Goal: Task Accomplishment & Management: Complete application form

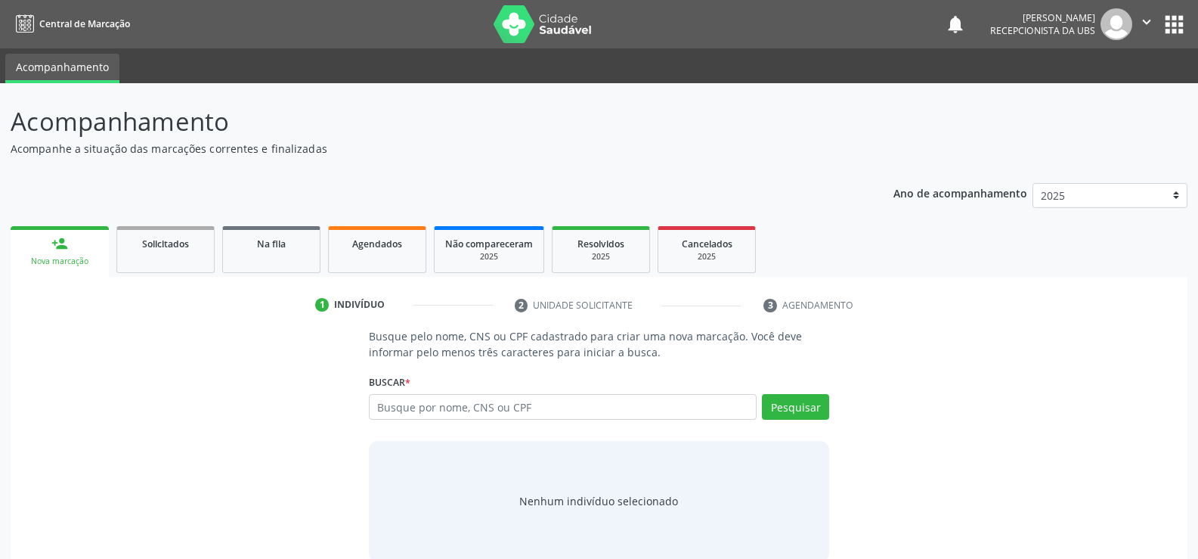
click at [57, 259] on div "Nova marcação" at bounding box center [59, 261] width 77 height 11
click at [531, 407] on input "text" at bounding box center [563, 407] width 388 height 26
click at [424, 405] on input "MATHEUSNUNES ROQUE" at bounding box center [563, 407] width 388 height 26
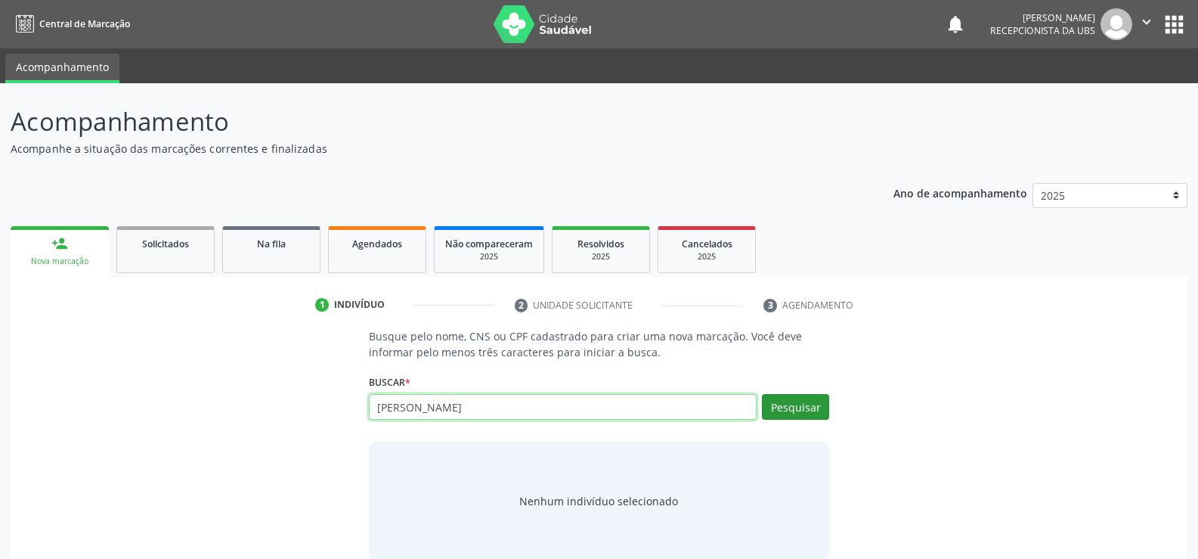
type input "[PERSON_NAME]"
click at [795, 411] on button "Pesquisar" at bounding box center [795, 407] width 67 height 26
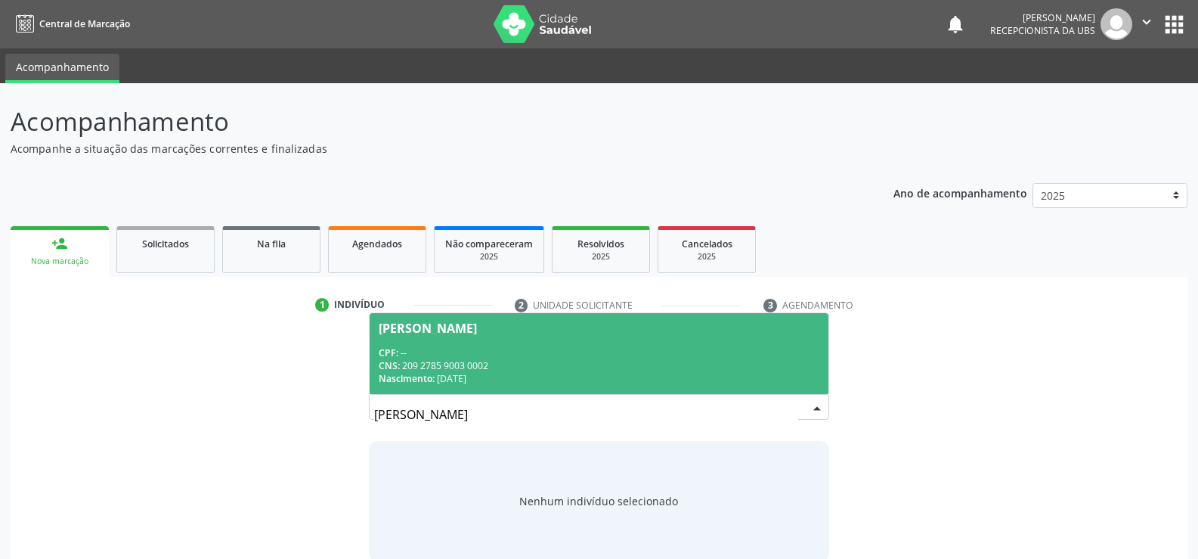
click at [546, 377] on div "Nascimento: [DATE]" at bounding box center [599, 378] width 441 height 13
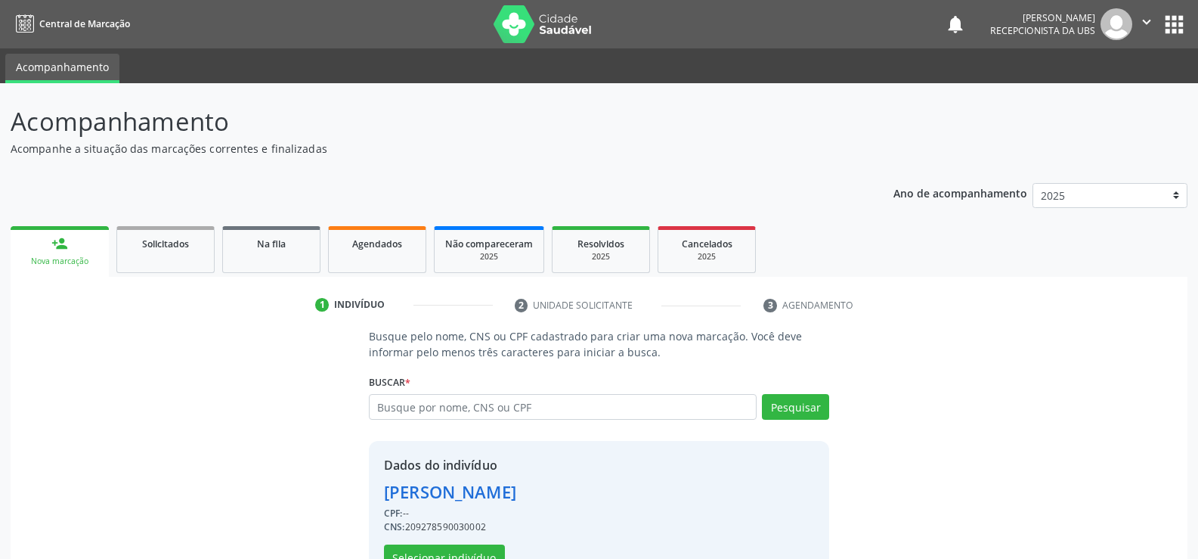
scroll to position [48, 0]
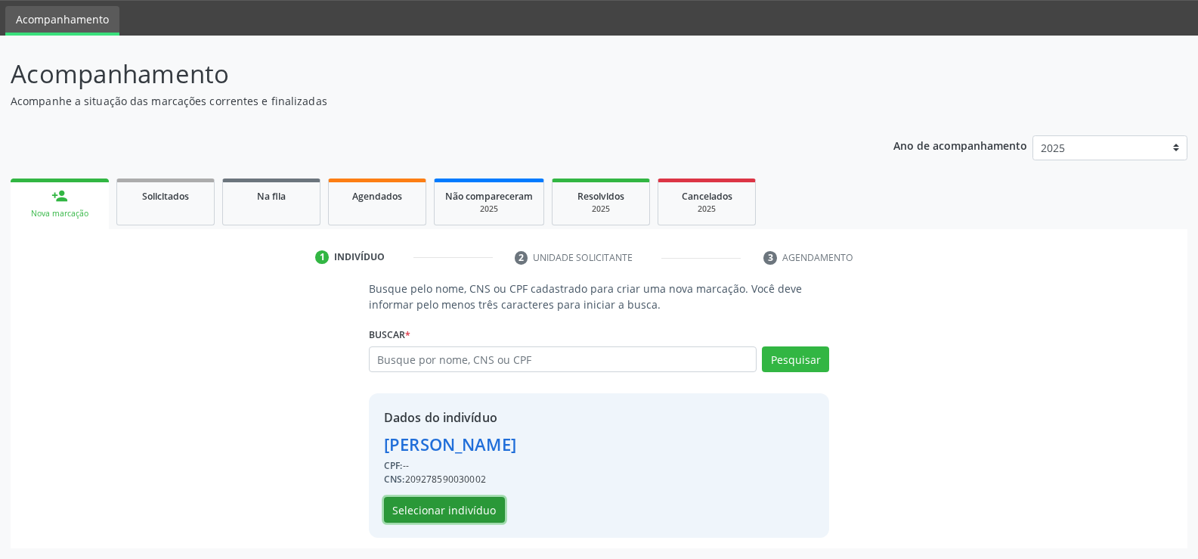
click at [475, 501] on button "Selecionar indivíduo" at bounding box center [444, 510] width 121 height 26
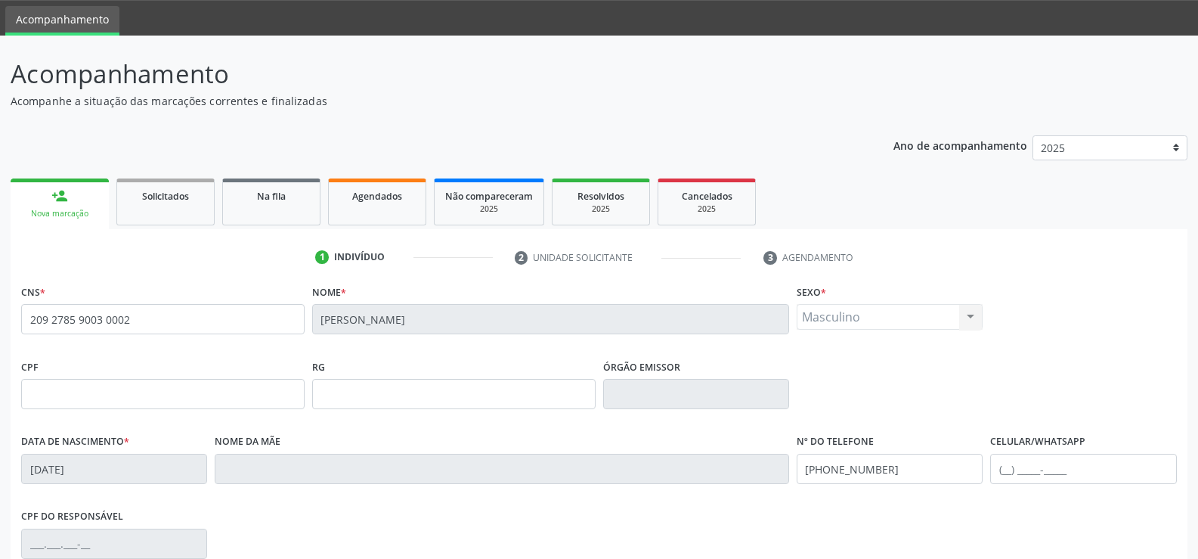
scroll to position [261, 0]
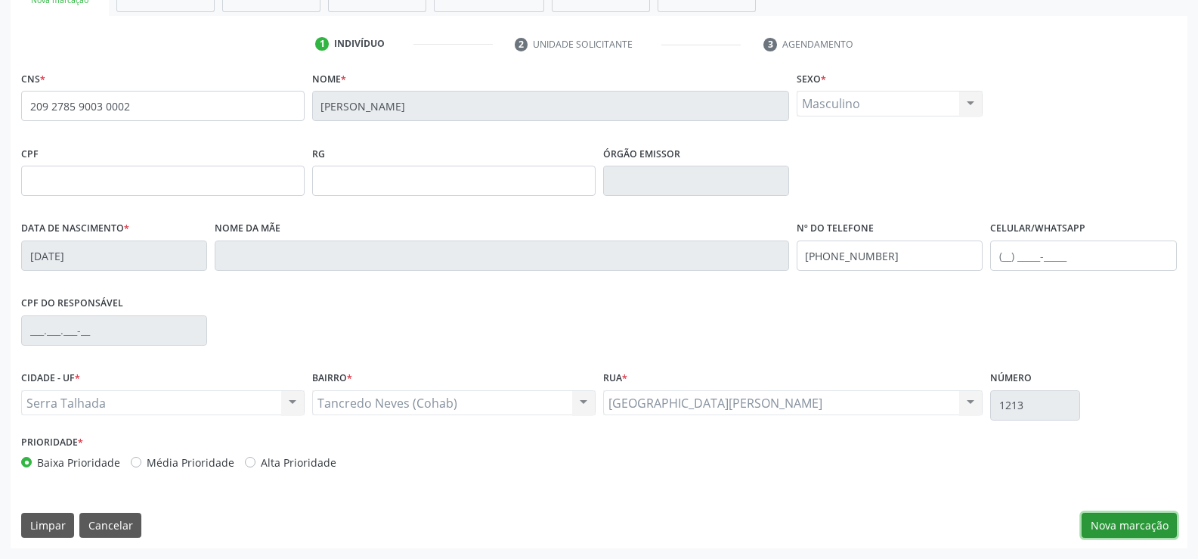
click at [1119, 521] on button "Nova marcação" at bounding box center [1129, 526] width 95 height 26
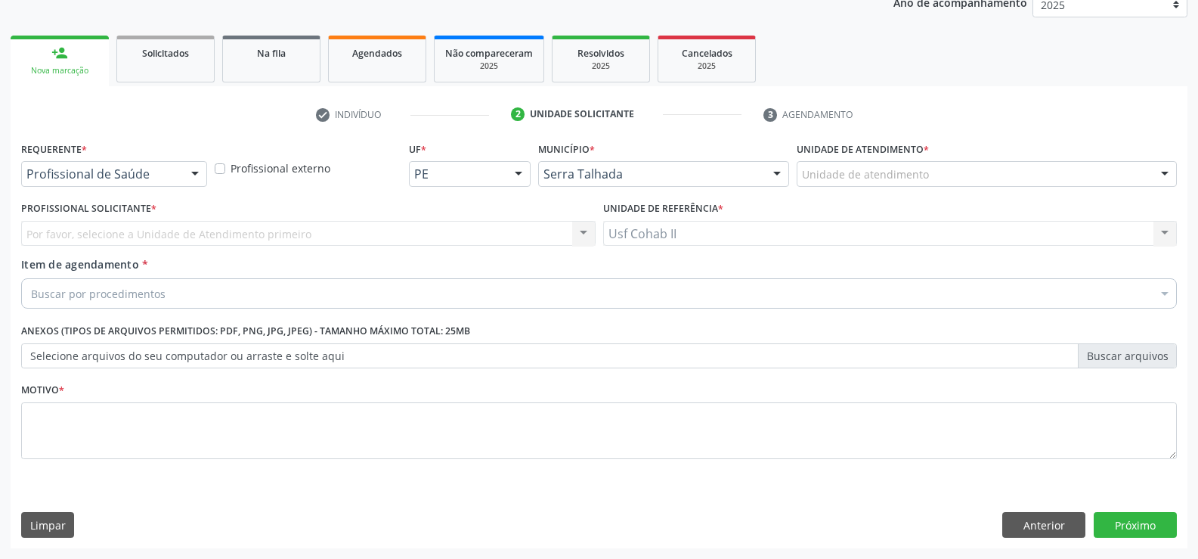
scroll to position [191, 0]
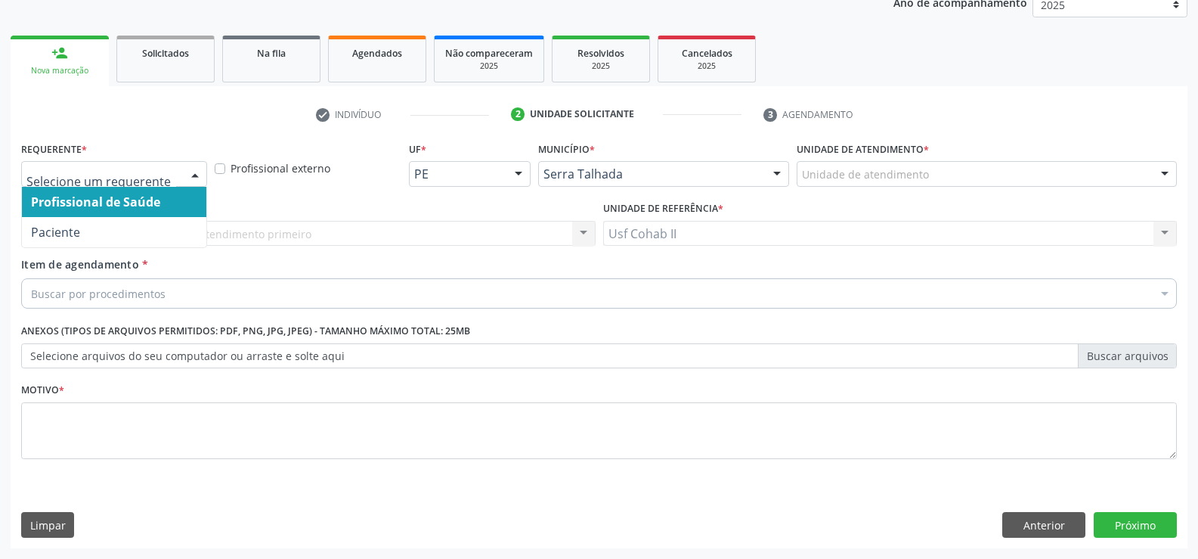
click at [197, 170] on div at bounding box center [195, 175] width 23 height 26
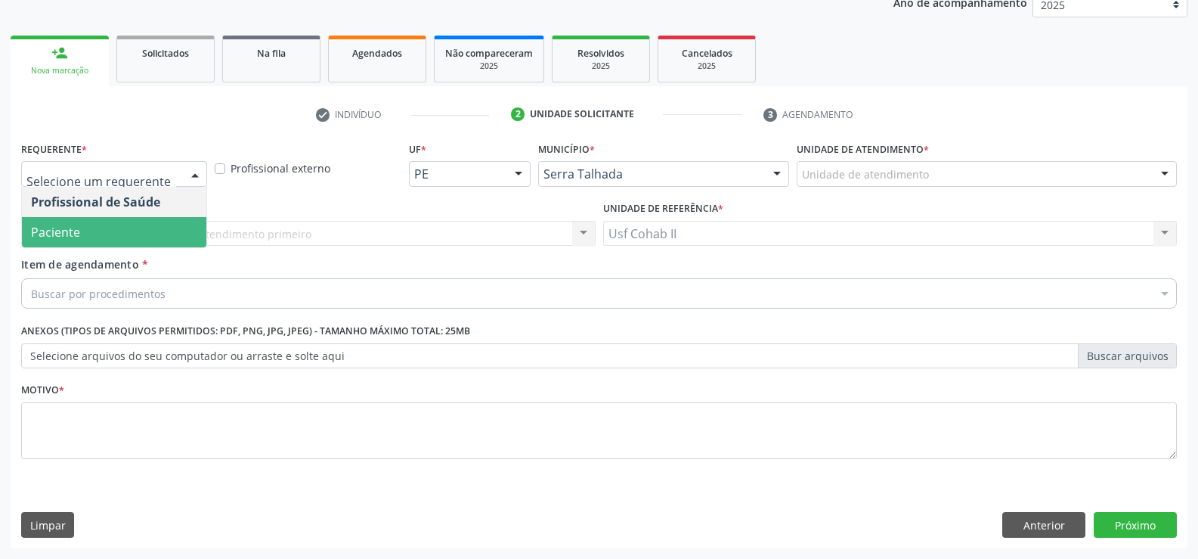
click at [120, 232] on span "Paciente" at bounding box center [114, 232] width 184 height 30
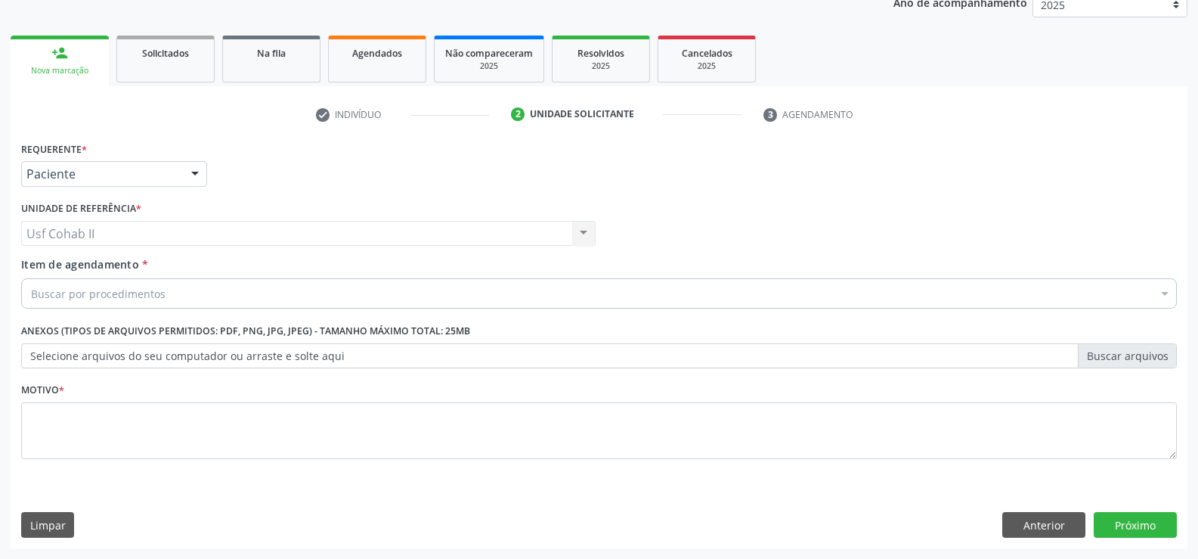
click at [173, 296] on div "Buscar por procedimentos" at bounding box center [599, 293] width 1156 height 30
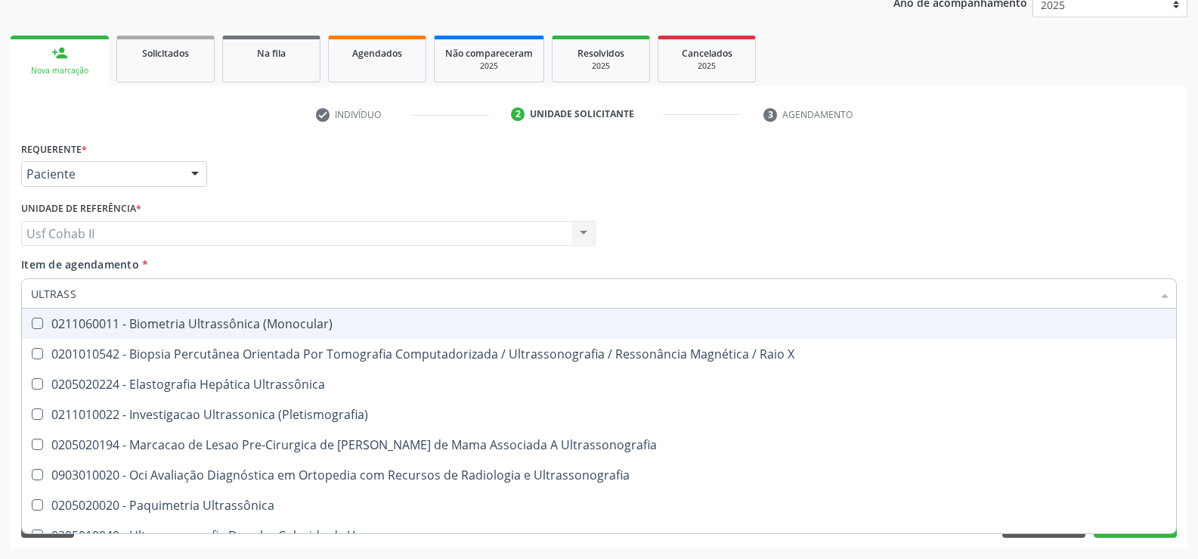
type input "ULTRASSO"
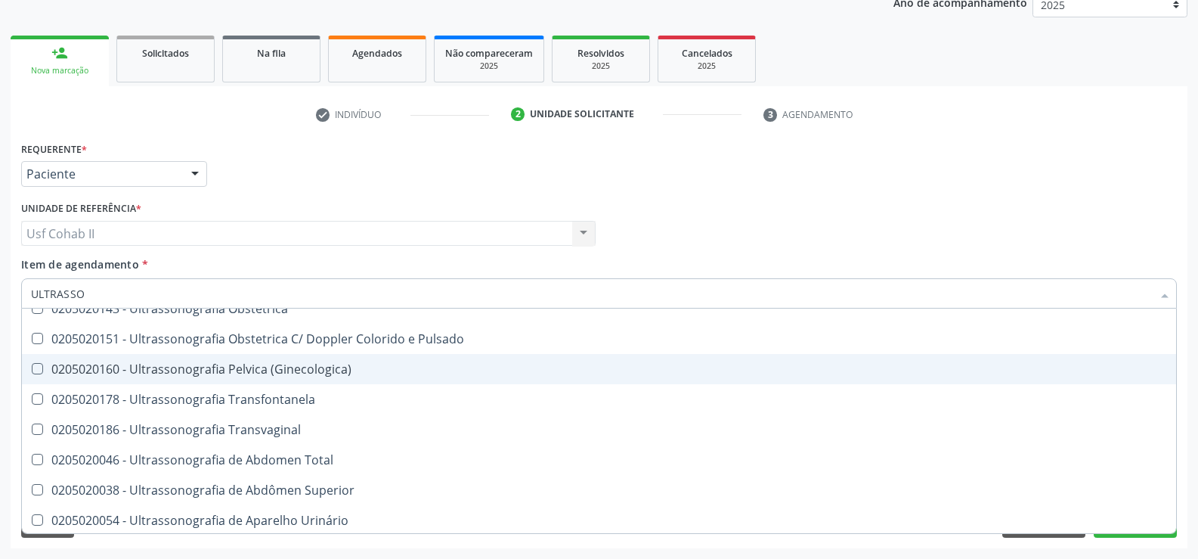
scroll to position [302, 0]
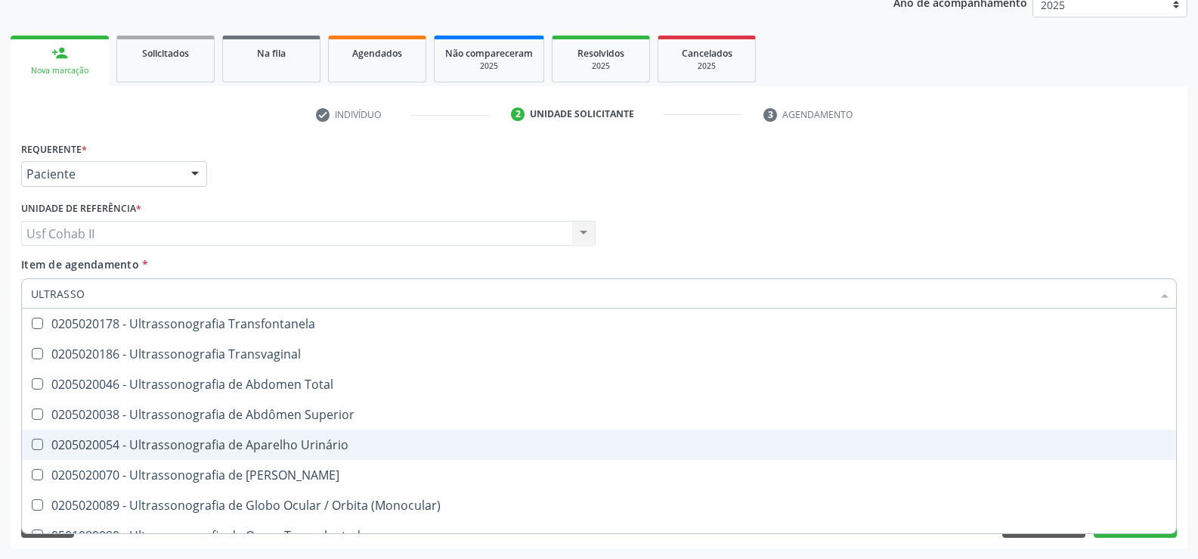
click at [324, 449] on div "0205020054 - Ultrassonografia de Aparelho Urinário" at bounding box center [599, 445] width 1136 height 12
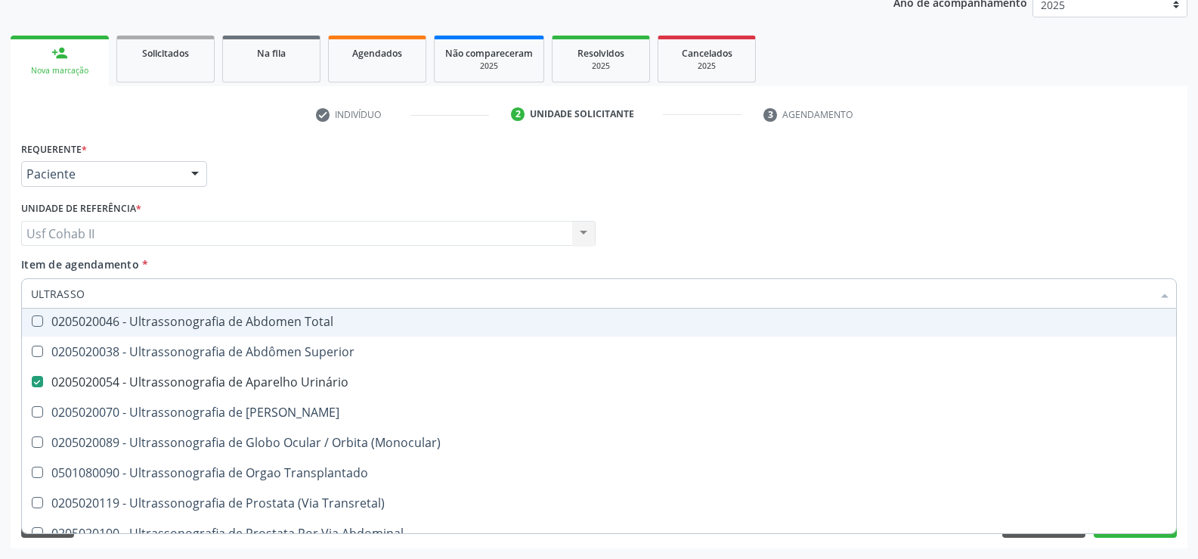
scroll to position [290, 0]
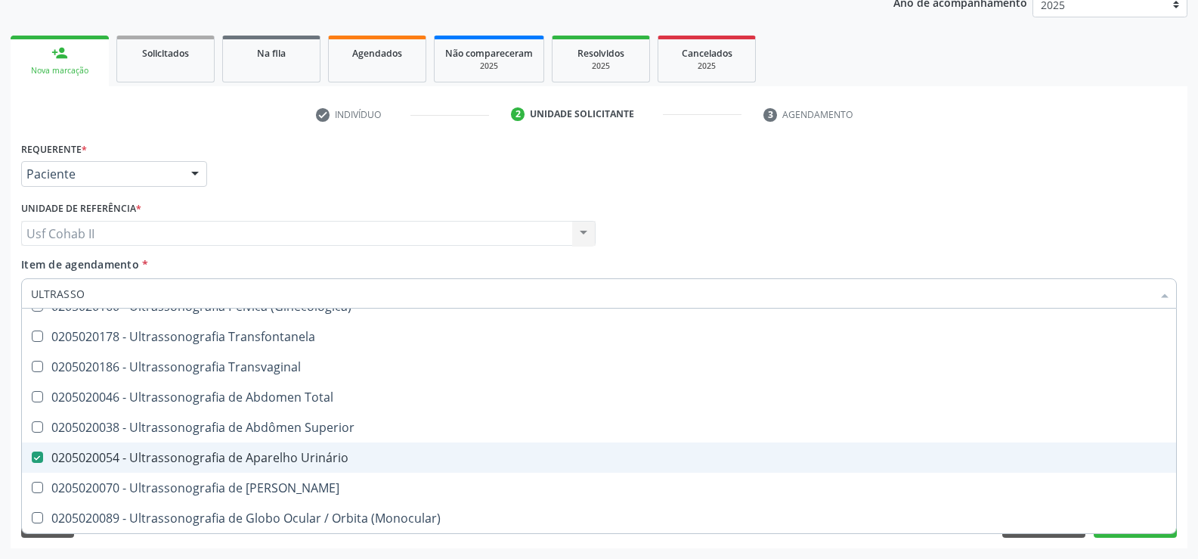
click at [227, 457] on div "0205020054 - Ultrassonografia de Aparelho Urinário" at bounding box center [599, 457] width 1136 height 12
checkbox Urinário "false"
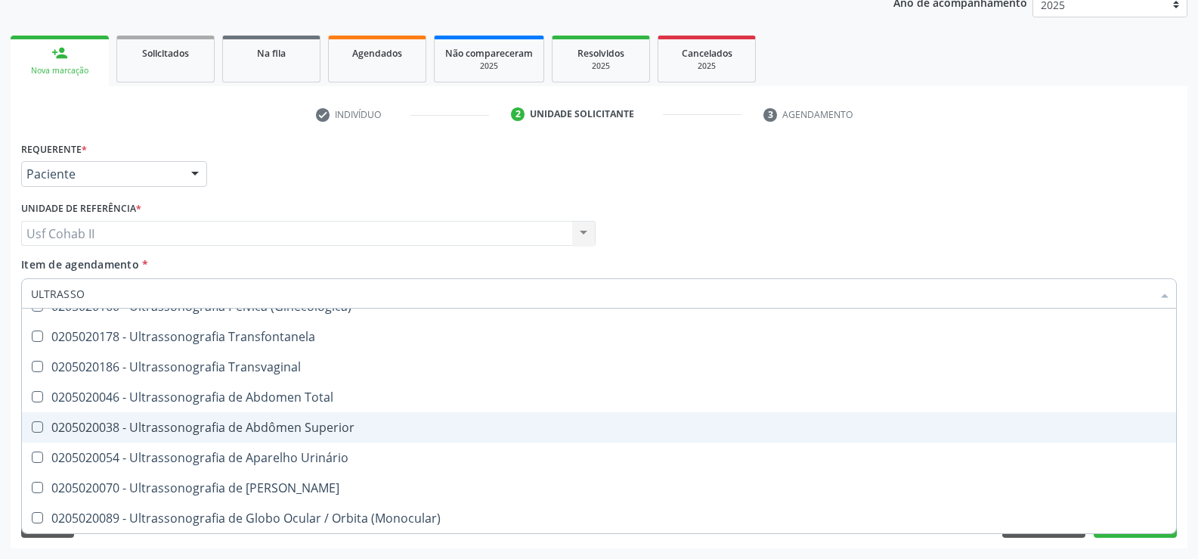
scroll to position [441, 0]
click at [690, 431] on div "0205020119 - Ultrassonografia de Prostata (Via Transretal)" at bounding box center [599, 427] width 1136 height 12
click at [25, 421] on div at bounding box center [27, 427] width 11 height 12
checkbox Transretal\) "false"
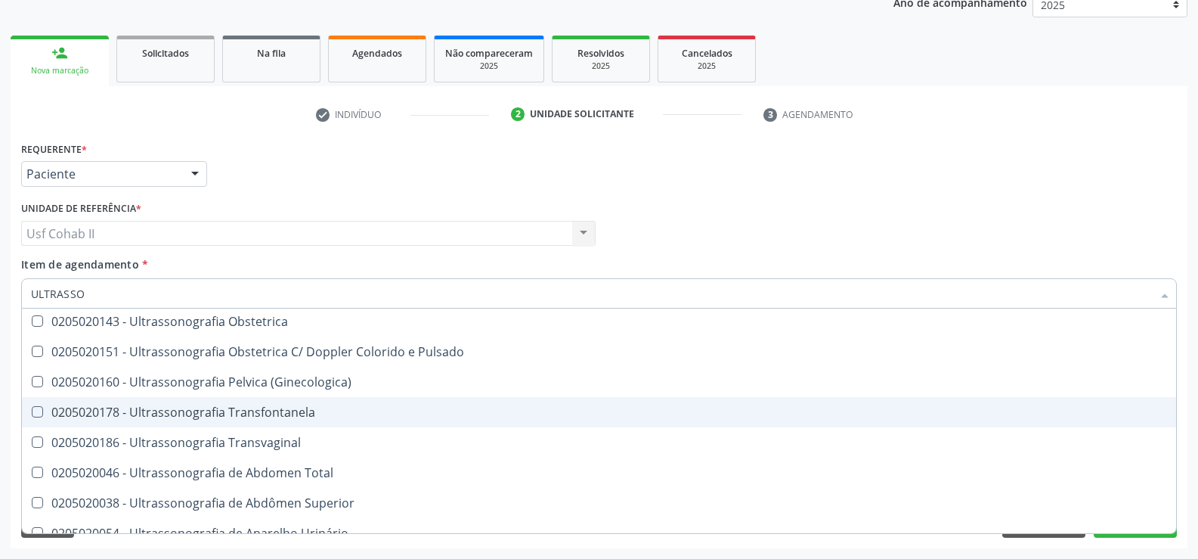
scroll to position [290, 0]
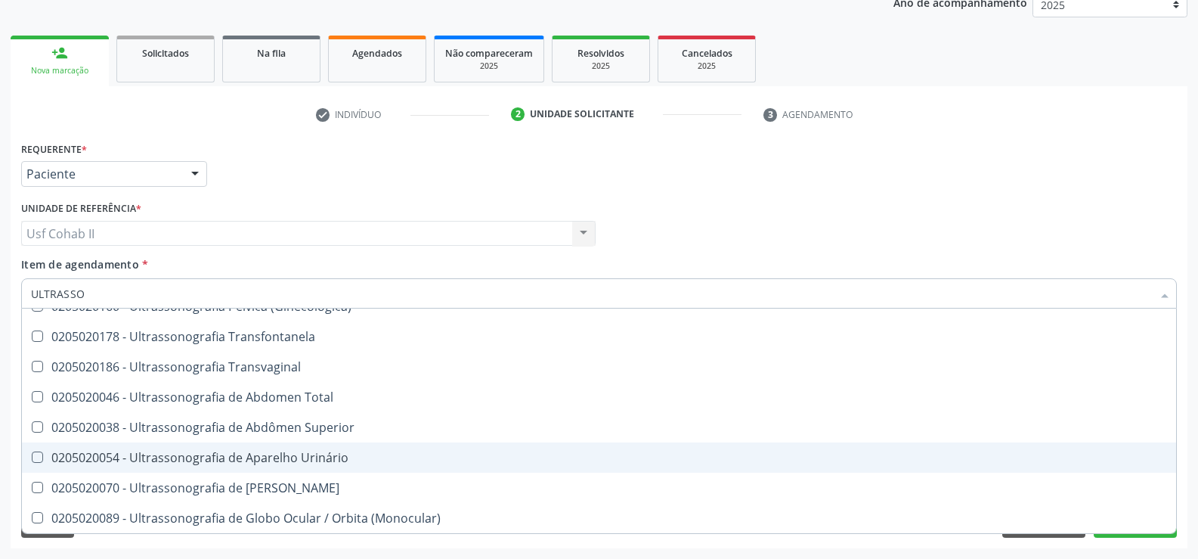
click at [39, 457] on Urinário at bounding box center [37, 456] width 11 height 11
click at [32, 457] on Urinário "checkbox" at bounding box center [27, 457] width 10 height 10
checkbox Urinário "true"
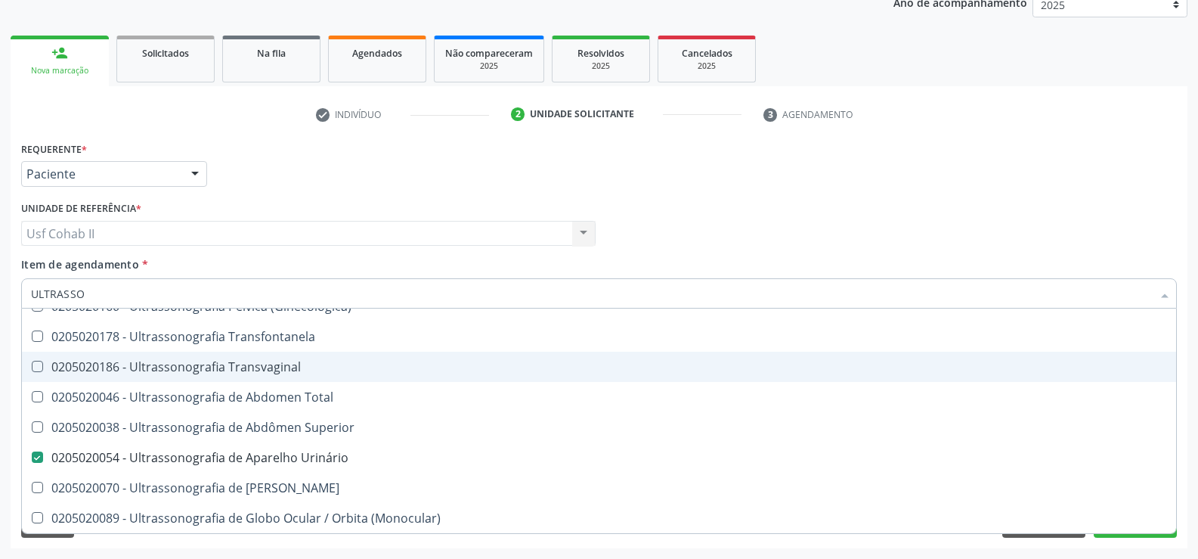
scroll to position [441, 0]
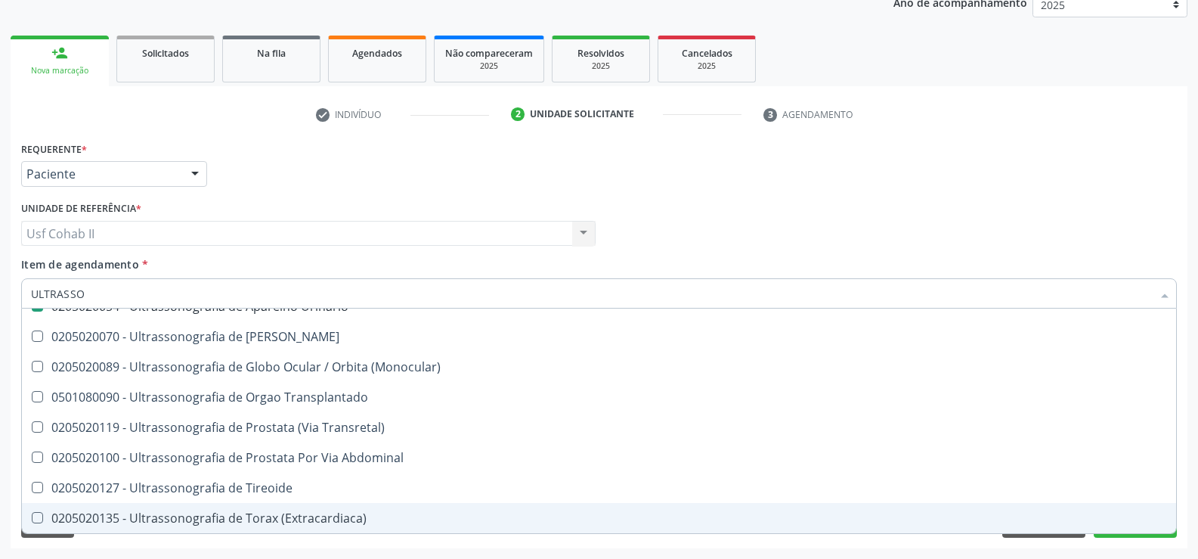
click at [1129, 542] on div "Requerente * Paciente Profissional de Saúde Paciente Nenhum resultado encontrad…" at bounding box center [599, 343] width 1177 height 411
checkbox \(Pletismografia\) "true"
checkbox Urinário "false"
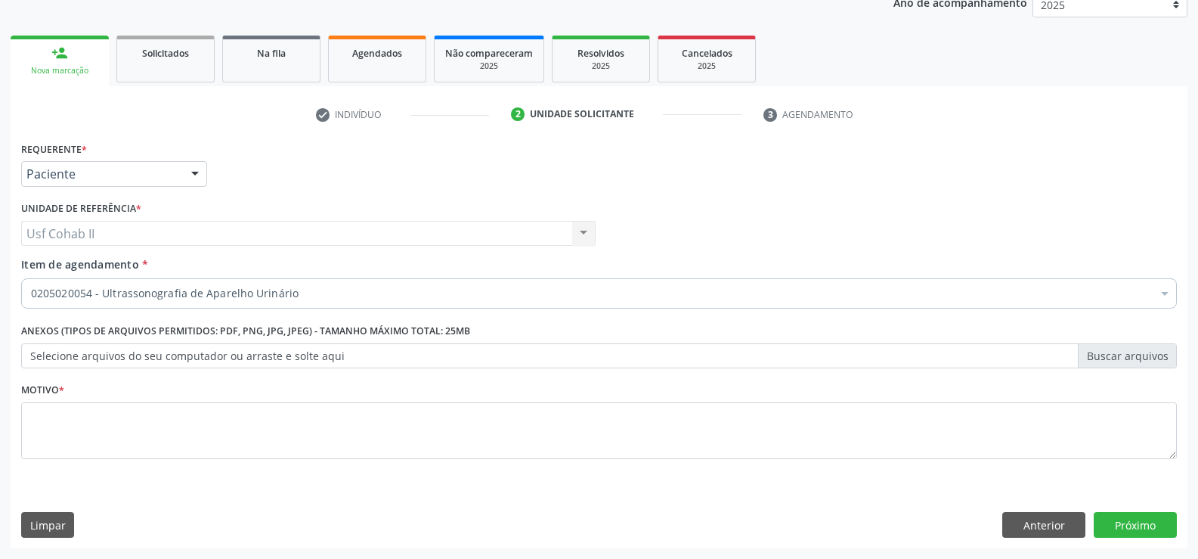
scroll to position [0, 0]
click at [1130, 528] on button "Próximo" at bounding box center [1135, 525] width 83 height 26
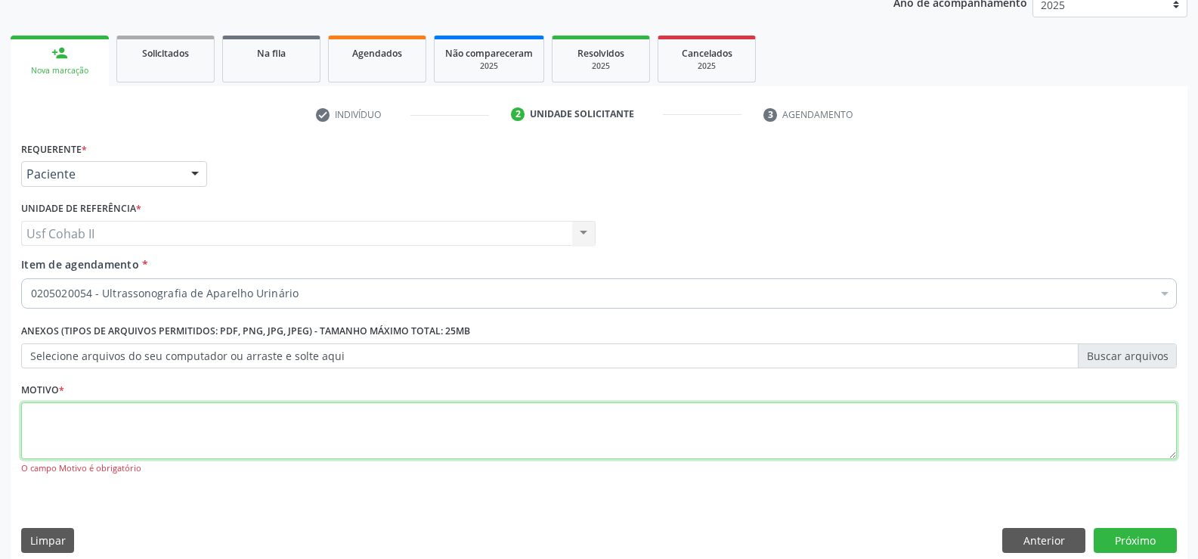
click at [287, 436] on textarea at bounding box center [599, 430] width 1156 height 57
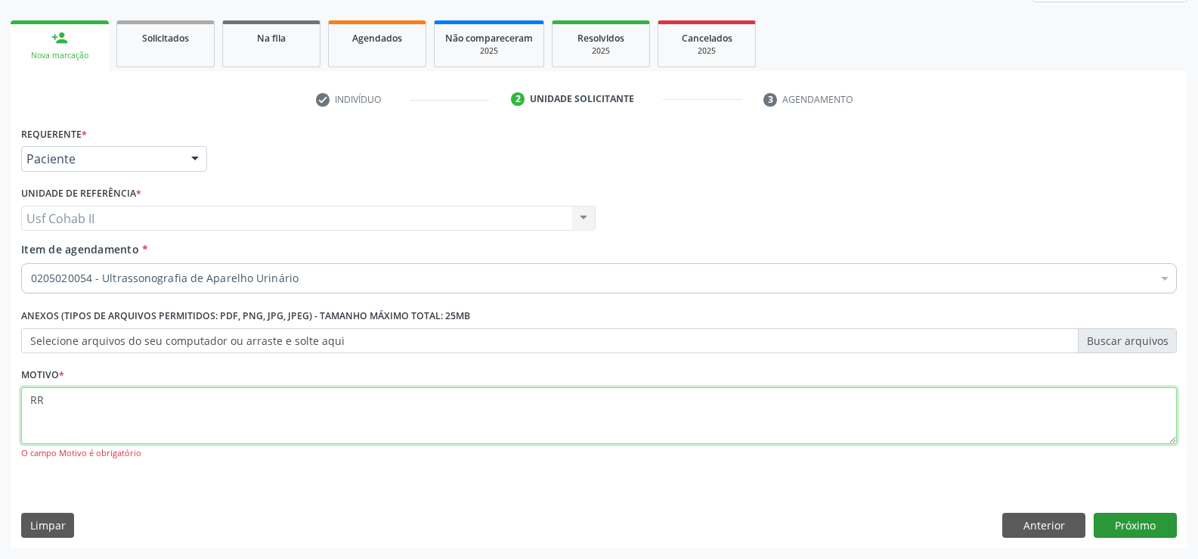
type textarea "RR"
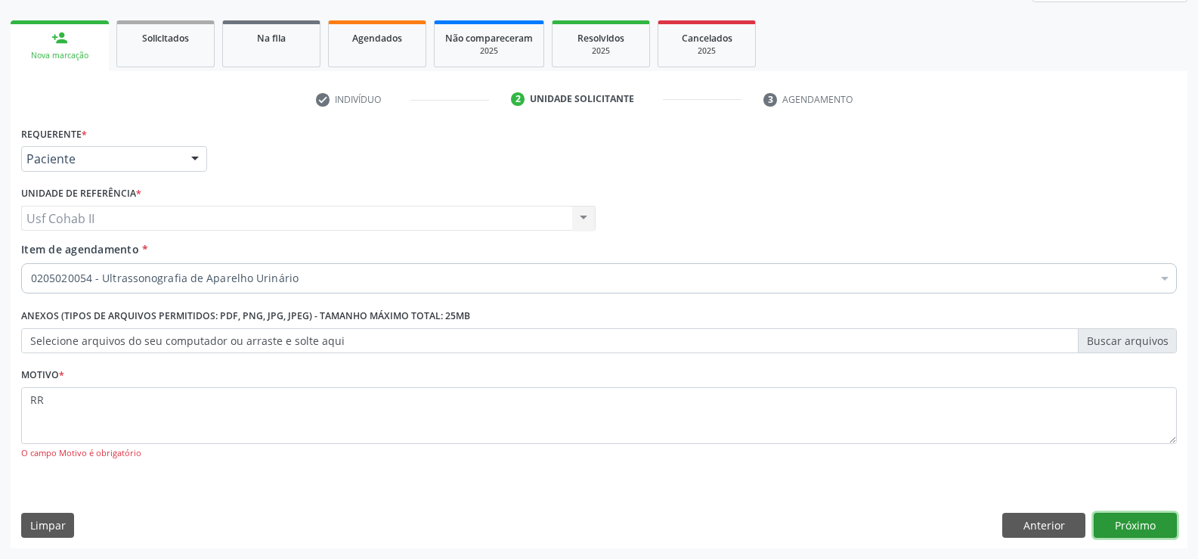
click at [1139, 521] on button "Próximo" at bounding box center [1135, 526] width 83 height 26
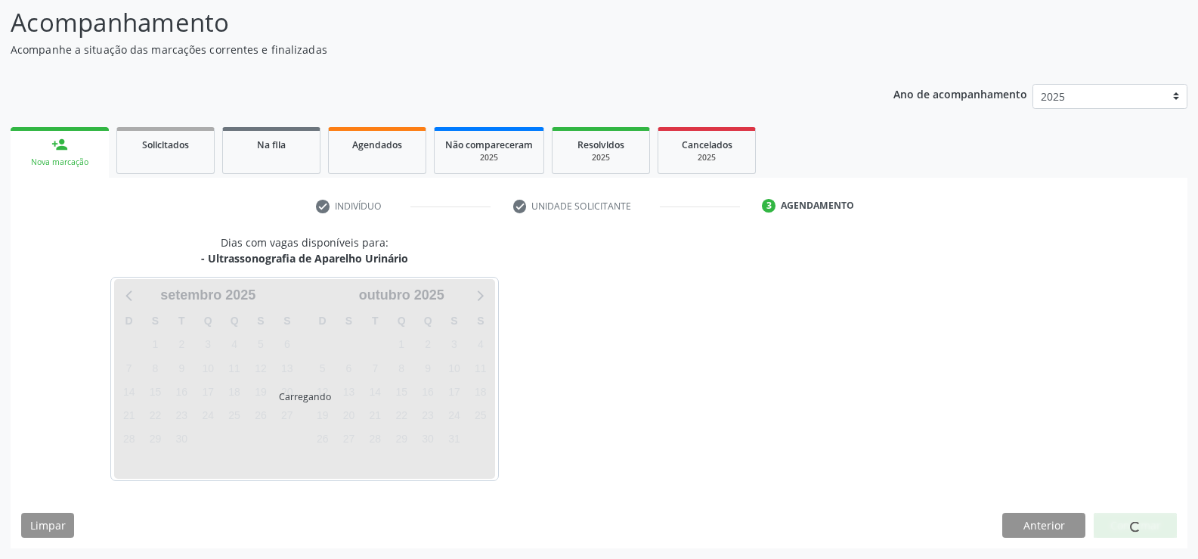
scroll to position [99, 0]
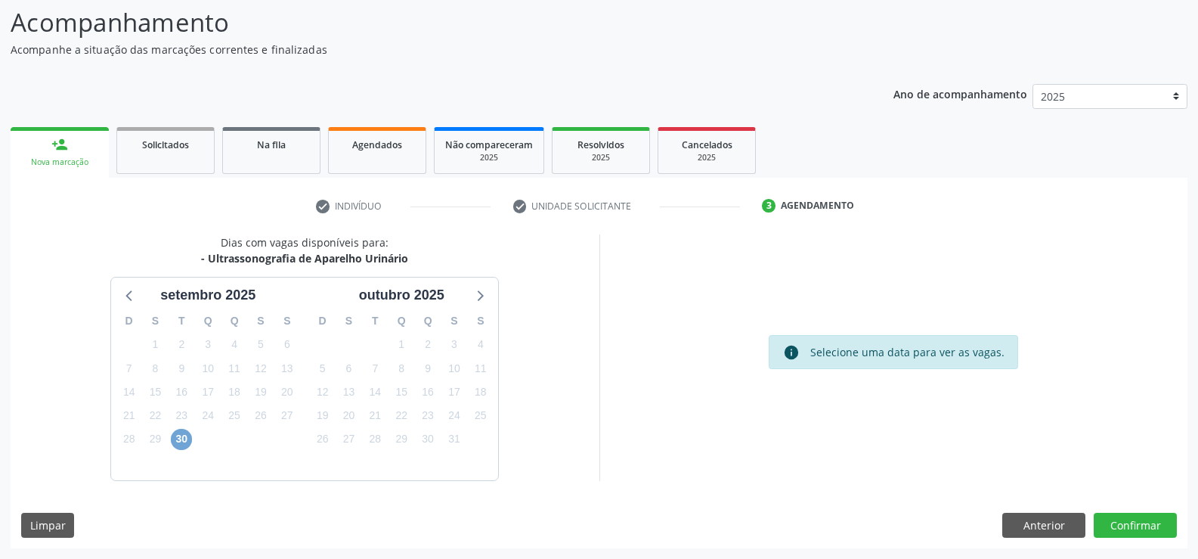
click at [179, 439] on span "30" at bounding box center [181, 439] width 21 height 21
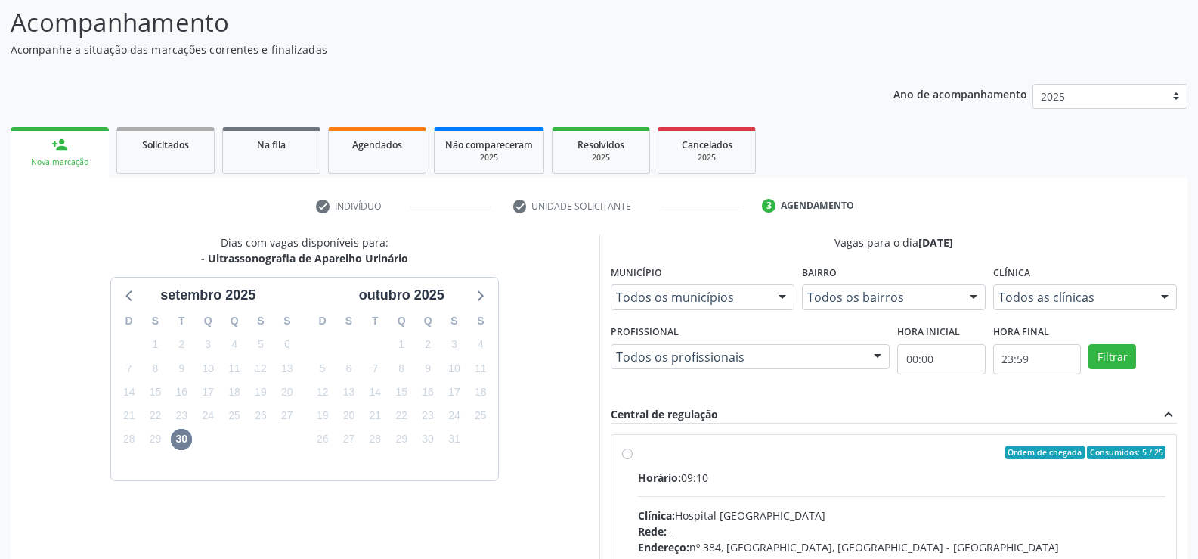
click at [876, 355] on div at bounding box center [878, 358] width 23 height 26
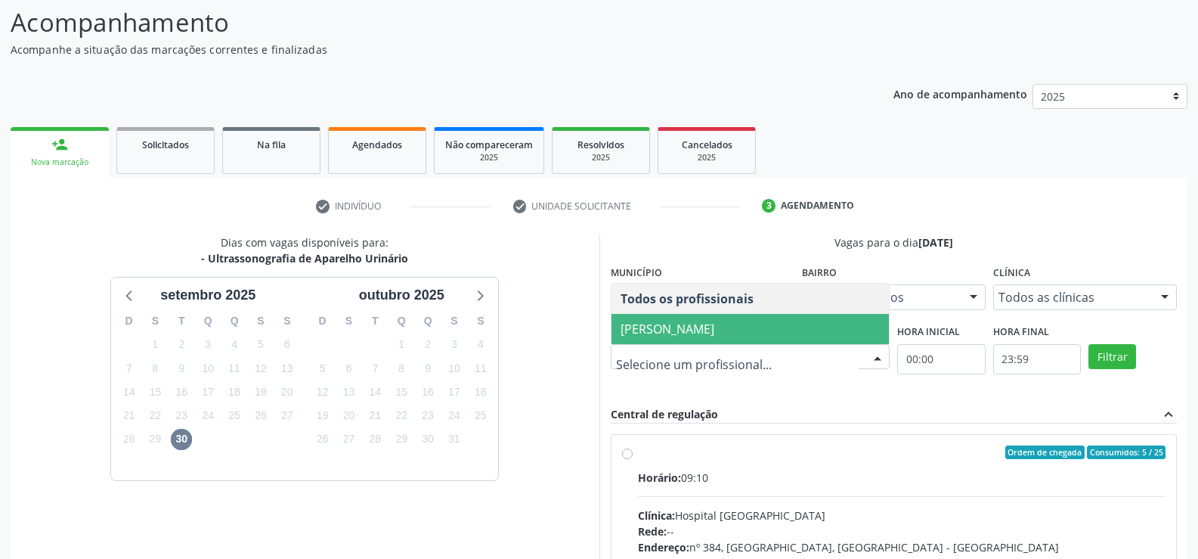
click at [715, 327] on span "[PERSON_NAME]" at bounding box center [668, 329] width 94 height 17
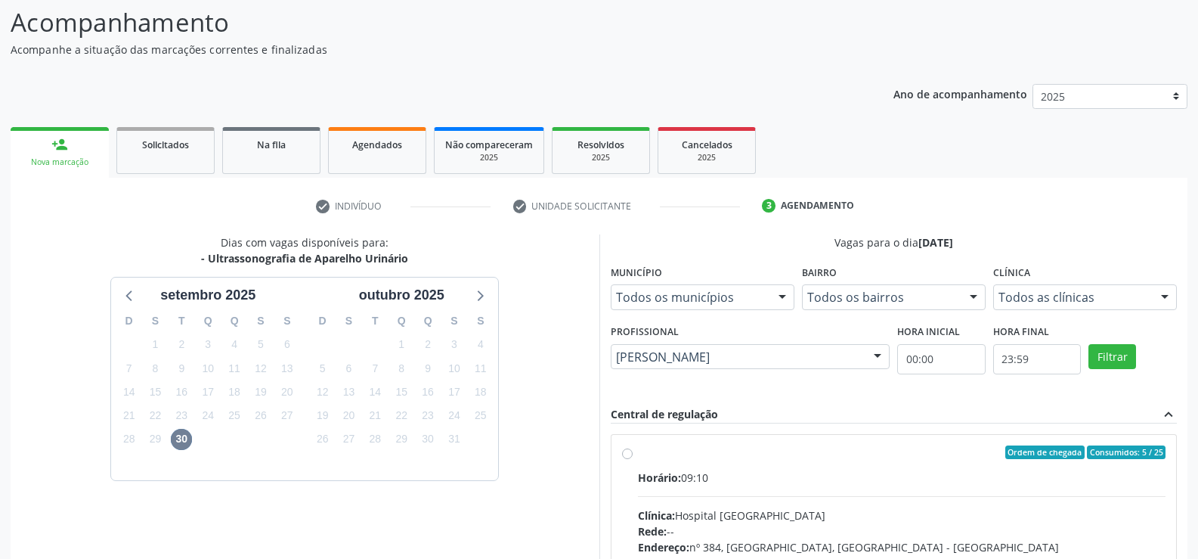
click at [1160, 299] on div at bounding box center [1165, 298] width 23 height 26
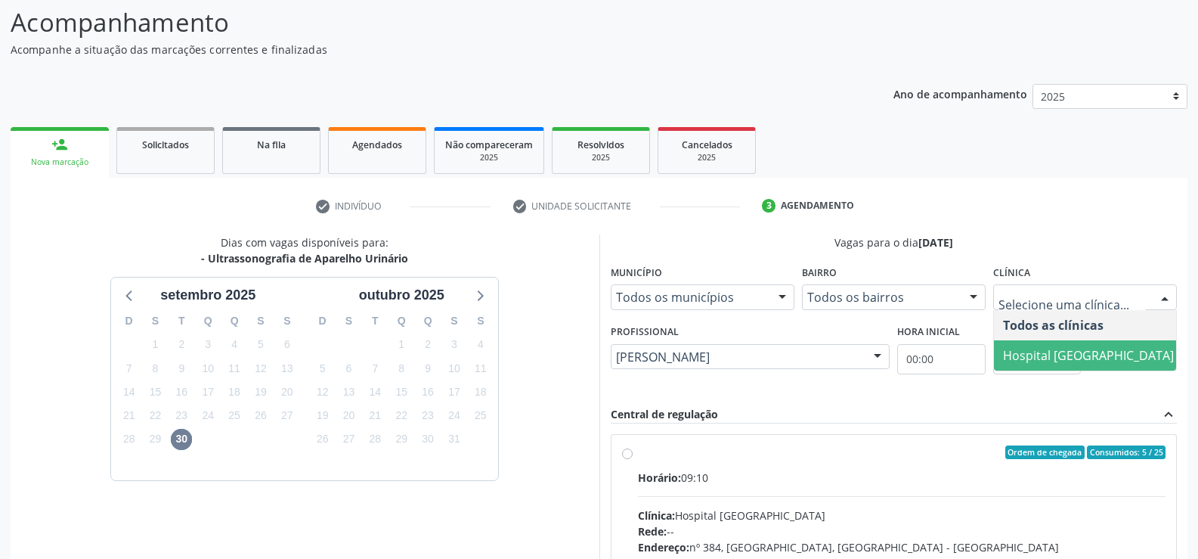
click at [1059, 357] on span "Hospital [GEOGRAPHIC_DATA]" at bounding box center [1088, 355] width 171 height 17
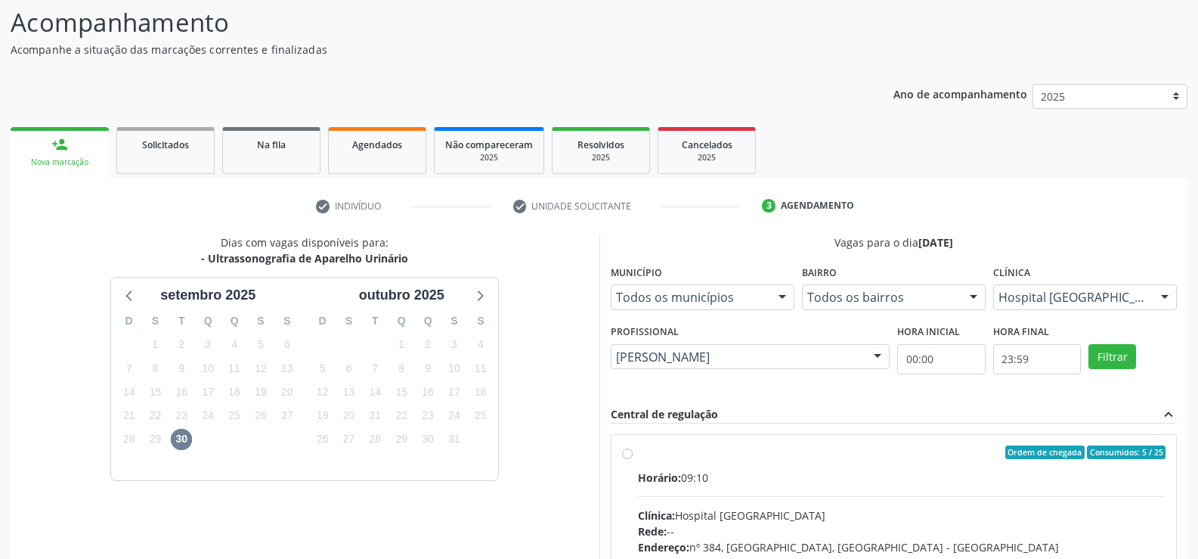
click at [854, 473] on div "Horário: 09:10" at bounding box center [902, 478] width 529 height 16
click at [633, 459] on input "Ordem de chegada Consumidos: 5 / 25 Horário: 09:10 Clínica: Hospital [GEOGRAPHI…" at bounding box center [627, 452] width 11 height 14
radio input "true"
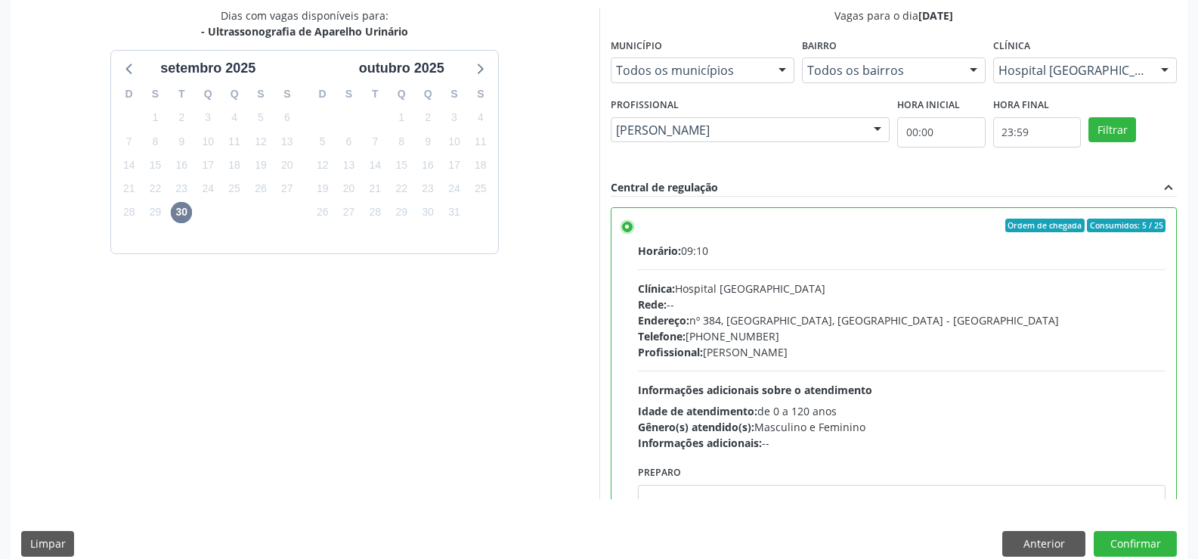
scroll to position [345, 0]
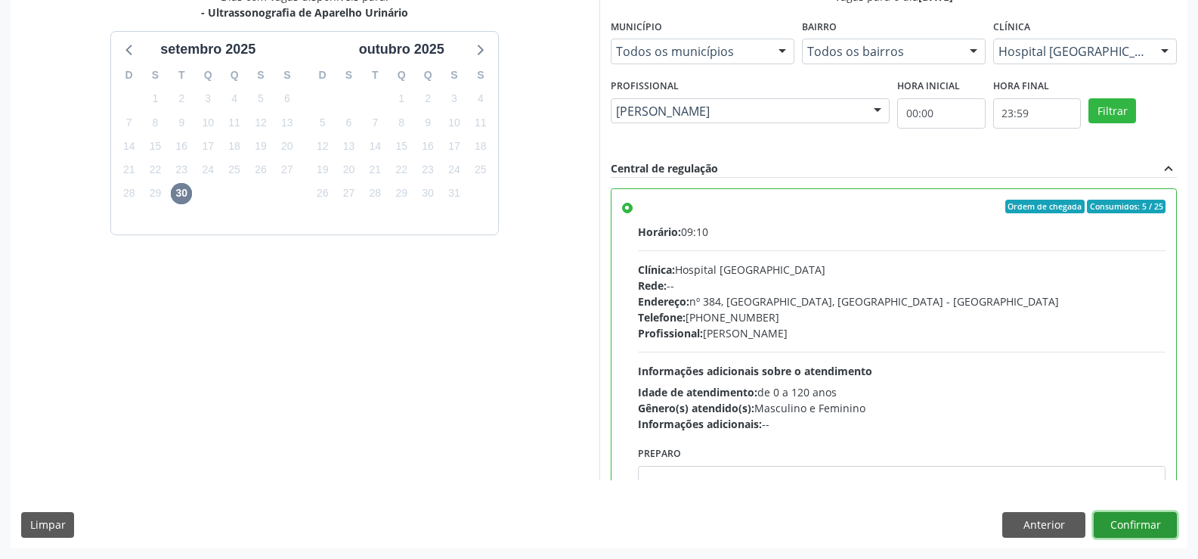
click at [1132, 522] on button "Confirmar" at bounding box center [1135, 525] width 83 height 26
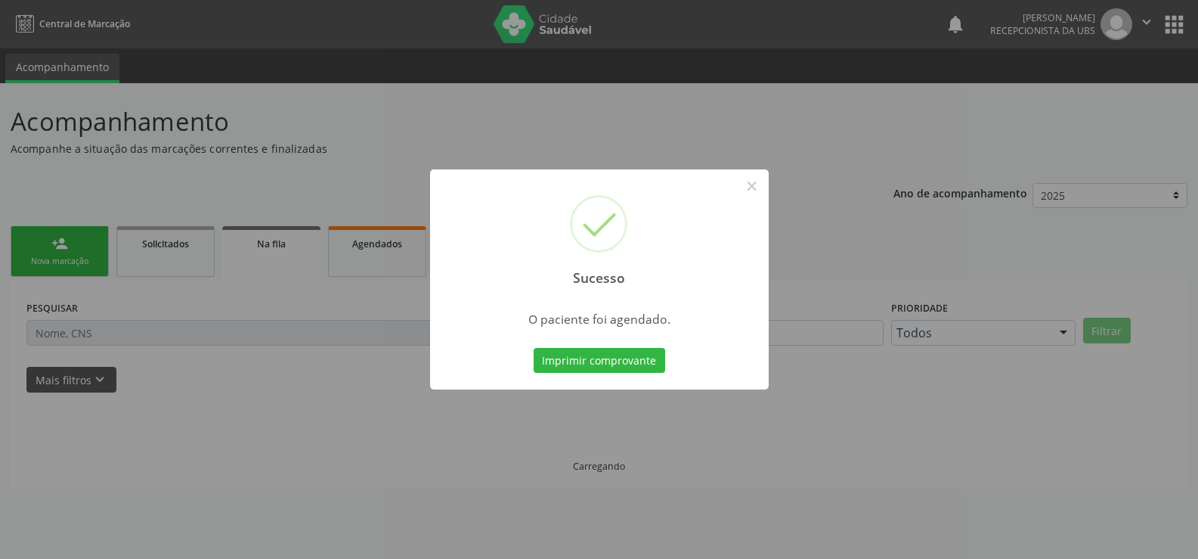
scroll to position [0, 0]
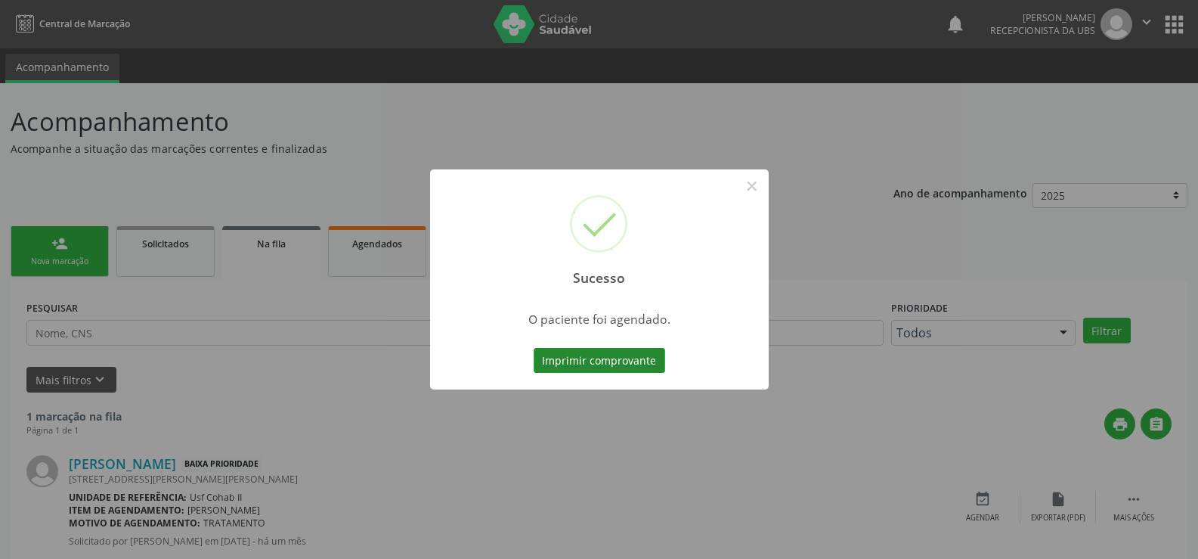
click at [618, 358] on button "Imprimir comprovante" at bounding box center [600, 361] width 132 height 26
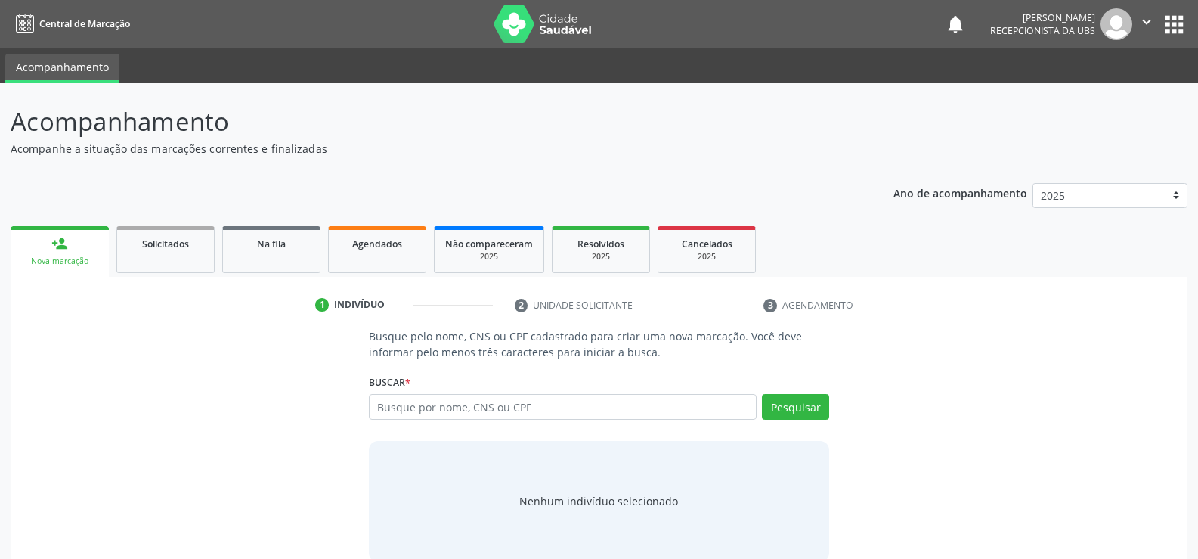
click at [79, 259] on div "Nova marcação" at bounding box center [59, 261] width 77 height 11
click at [533, 404] on input "text" at bounding box center [563, 407] width 388 height 26
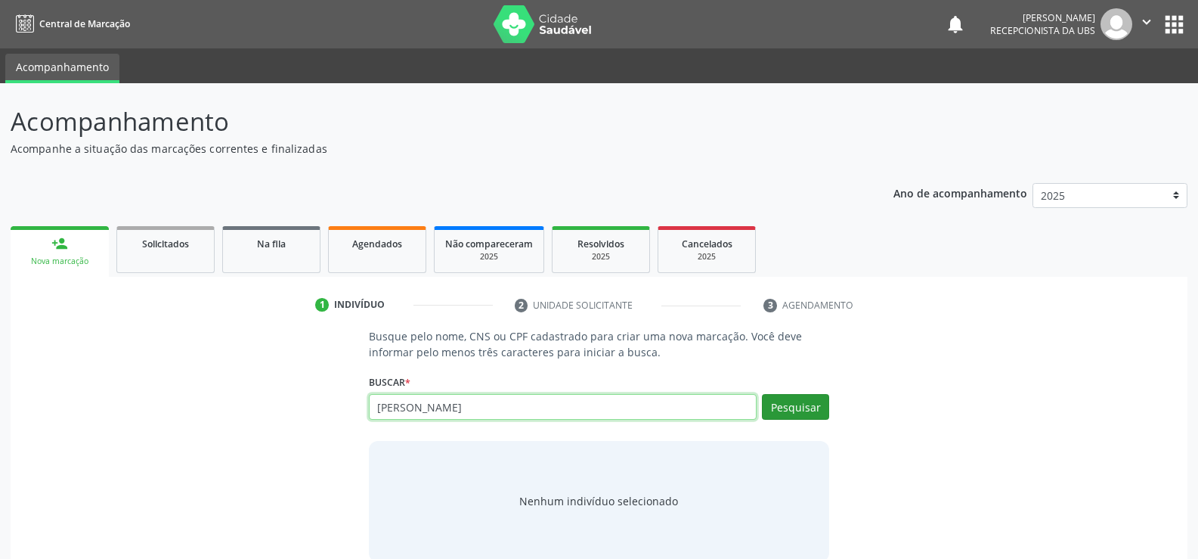
type input "[PERSON_NAME]"
click at [781, 408] on button "Pesquisar" at bounding box center [795, 407] width 67 height 26
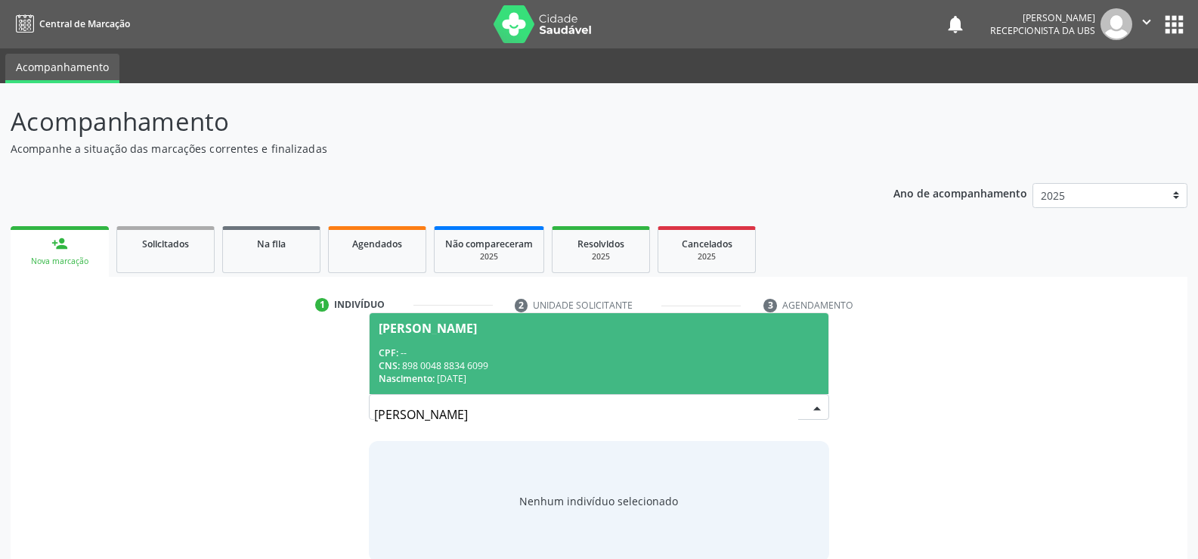
click at [448, 359] on div "CNS: 898 0048 8834 6099" at bounding box center [599, 365] width 441 height 13
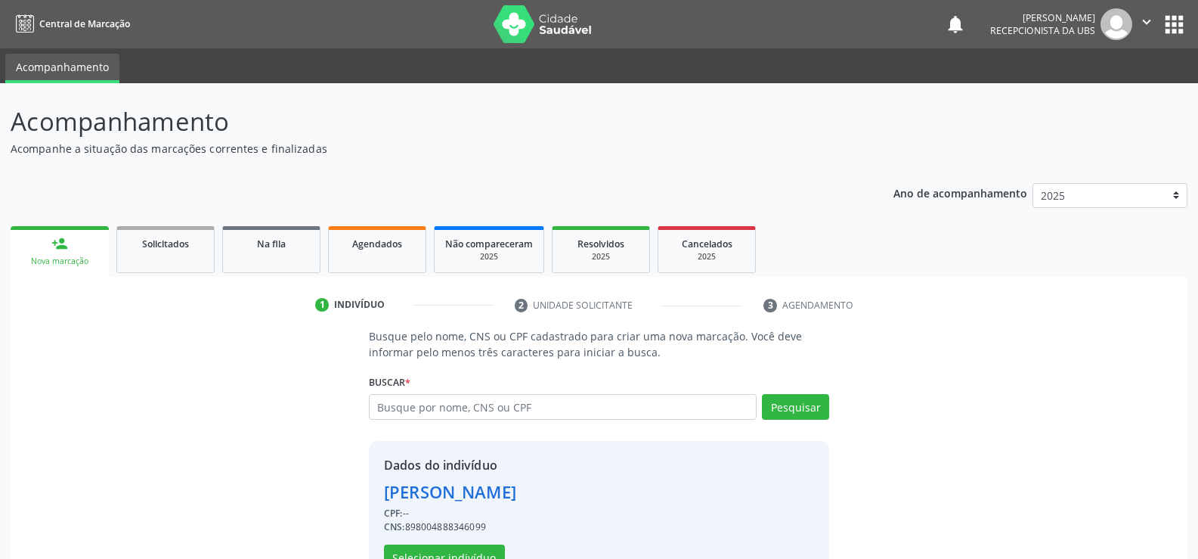
scroll to position [48, 0]
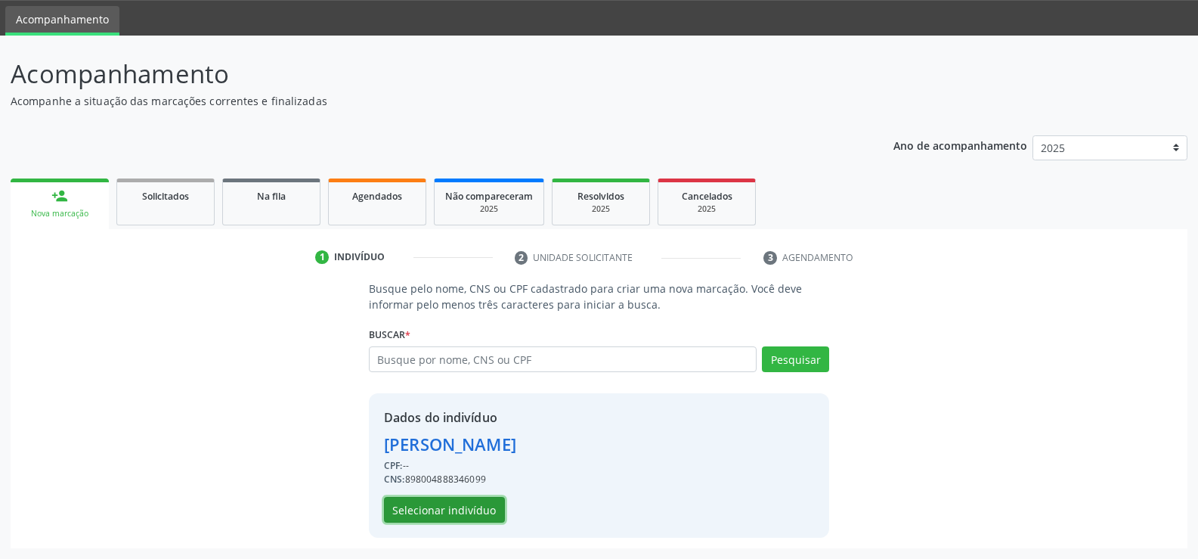
click at [465, 501] on button "Selecionar indivíduo" at bounding box center [444, 510] width 121 height 26
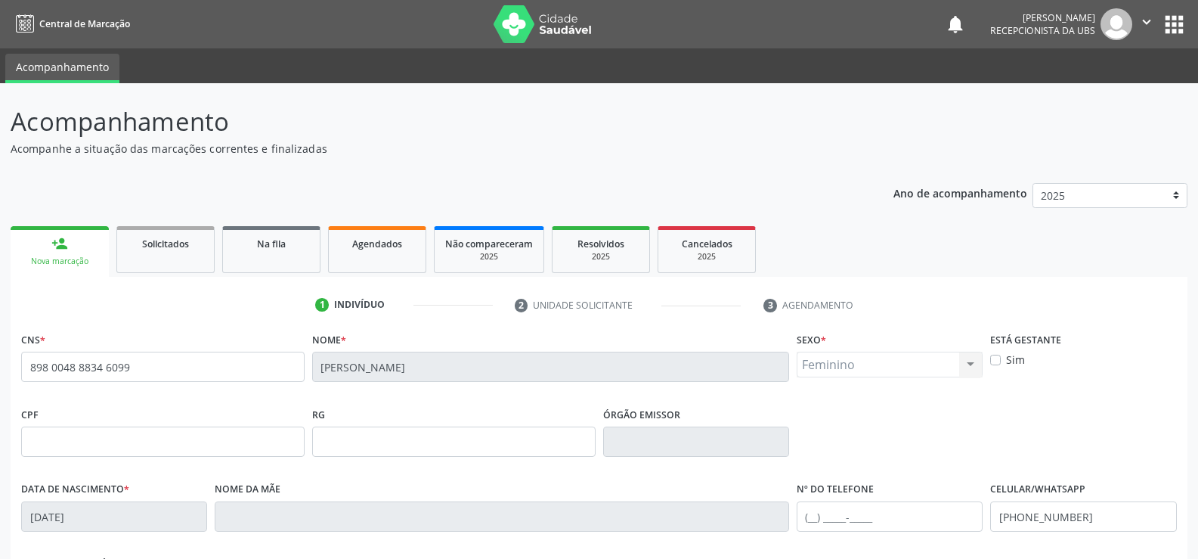
scroll to position [261, 0]
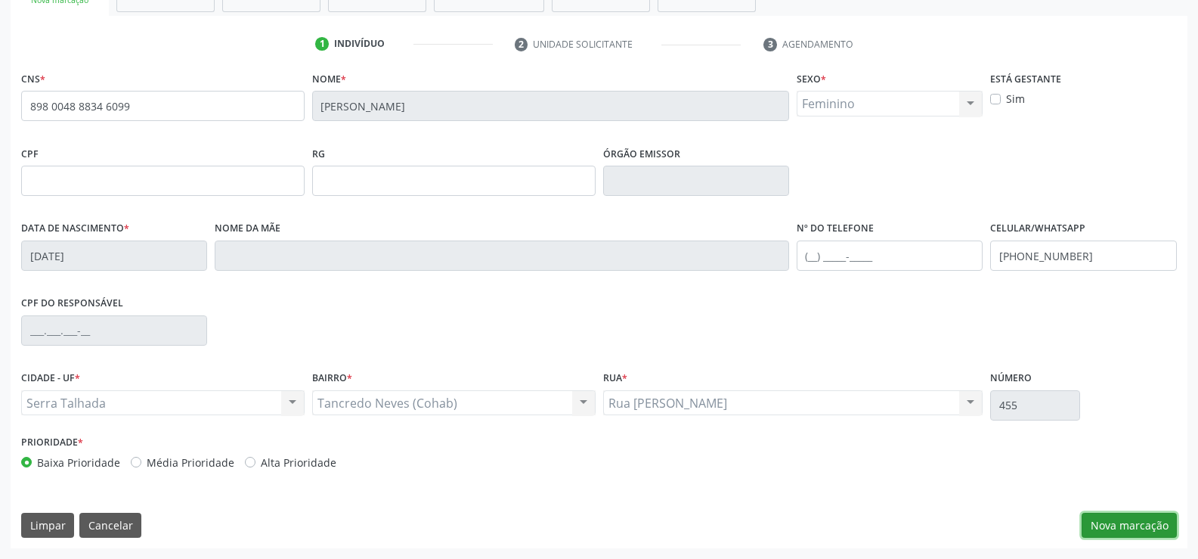
click at [1098, 523] on button "Nova marcação" at bounding box center [1129, 526] width 95 height 26
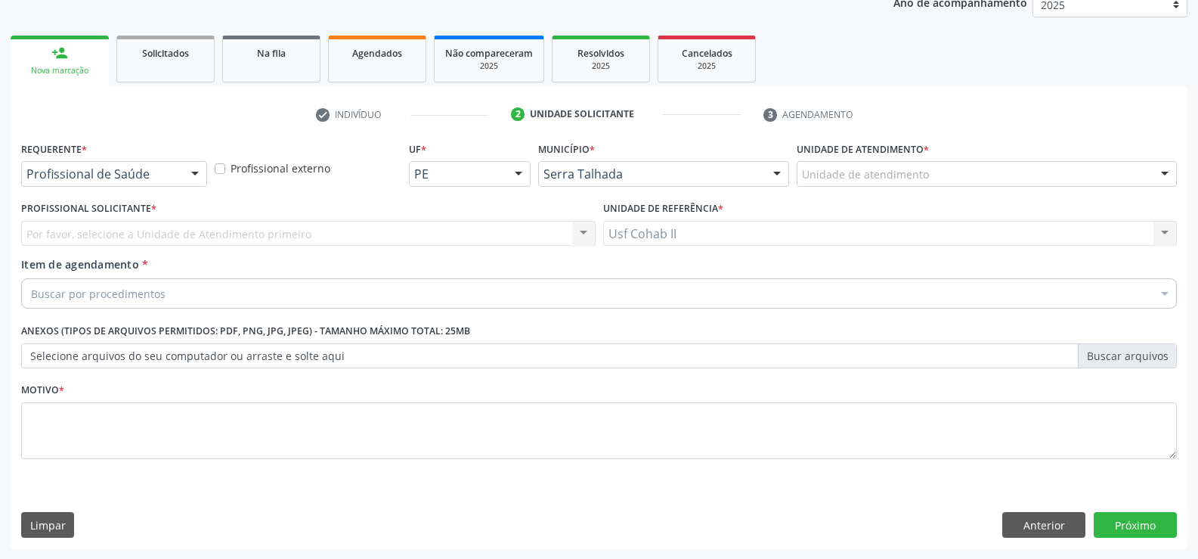
scroll to position [191, 0]
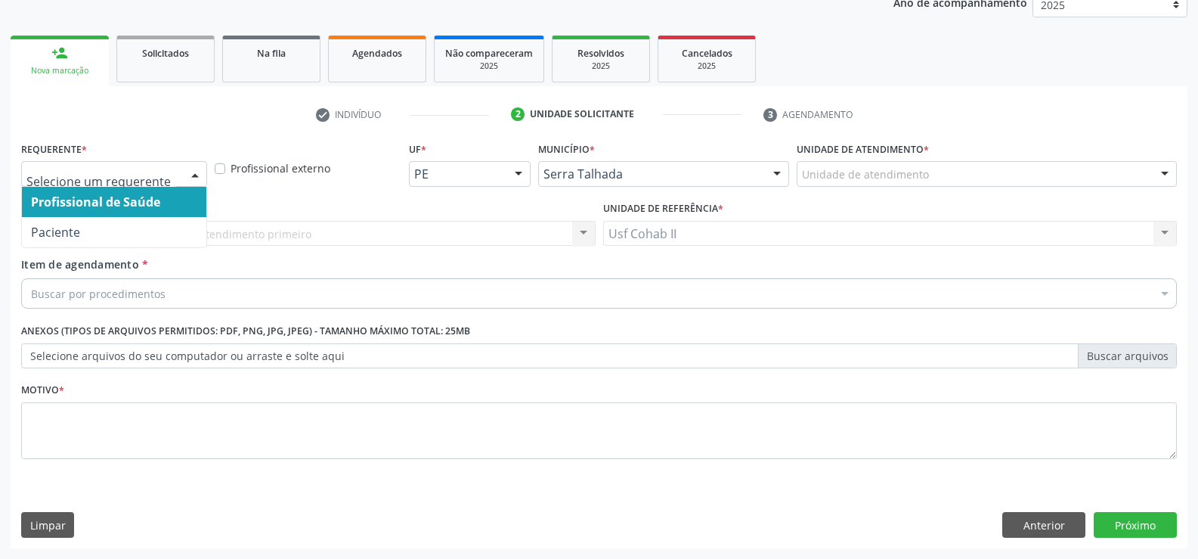
click at [191, 170] on div at bounding box center [195, 175] width 23 height 26
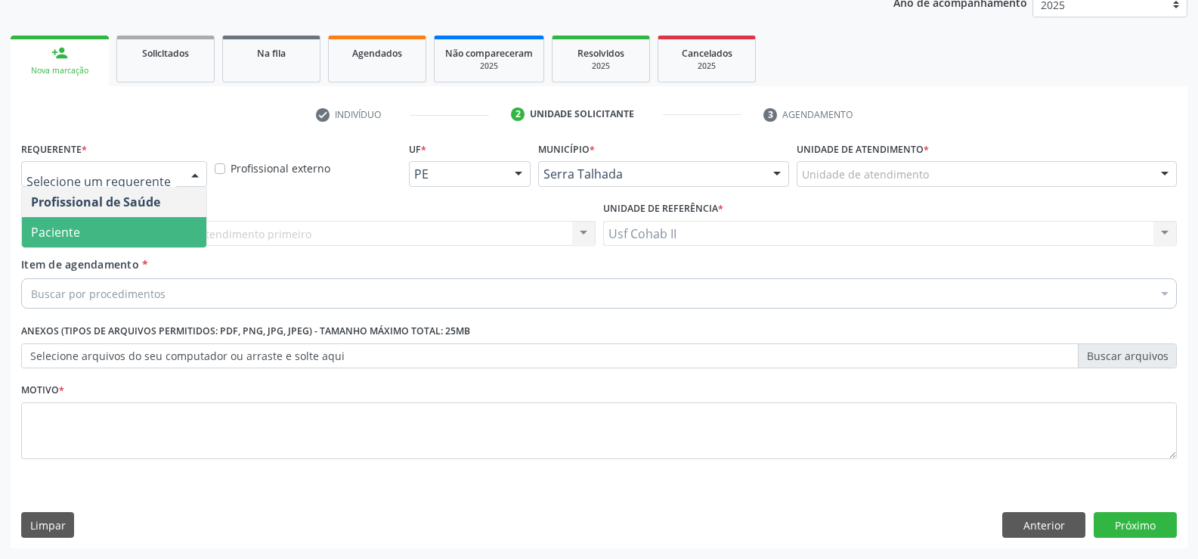
click at [128, 236] on span "Paciente" at bounding box center [114, 232] width 184 height 30
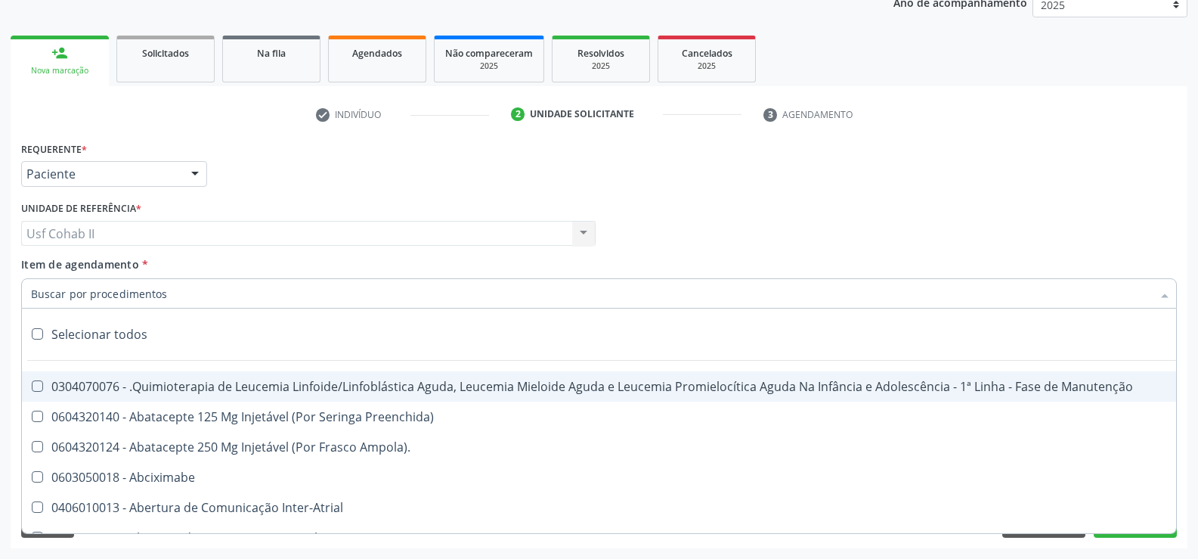
click at [177, 294] on div at bounding box center [599, 293] width 1156 height 30
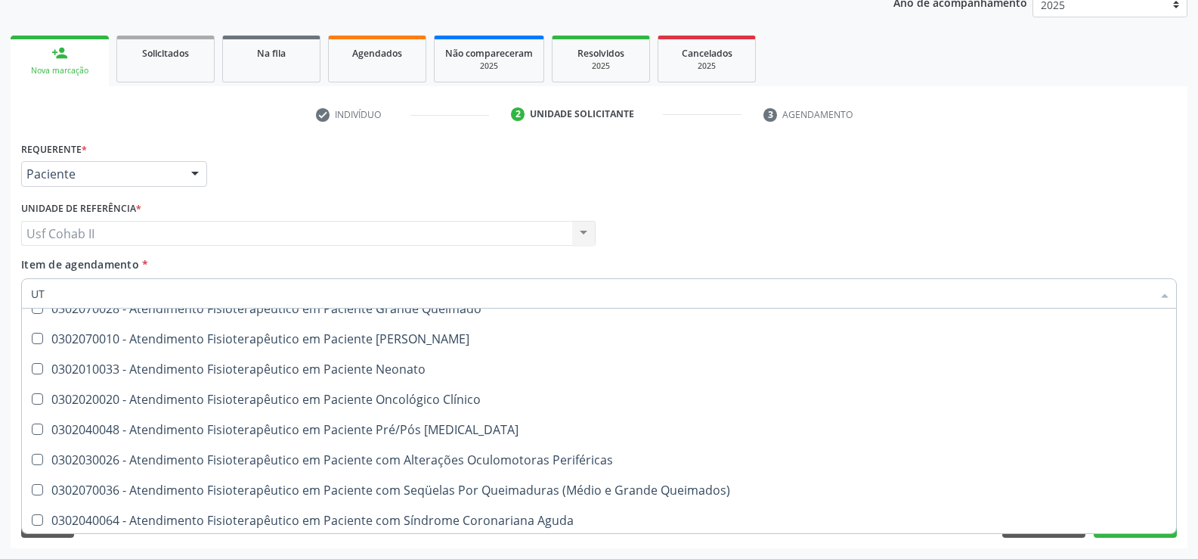
scroll to position [1059, 0]
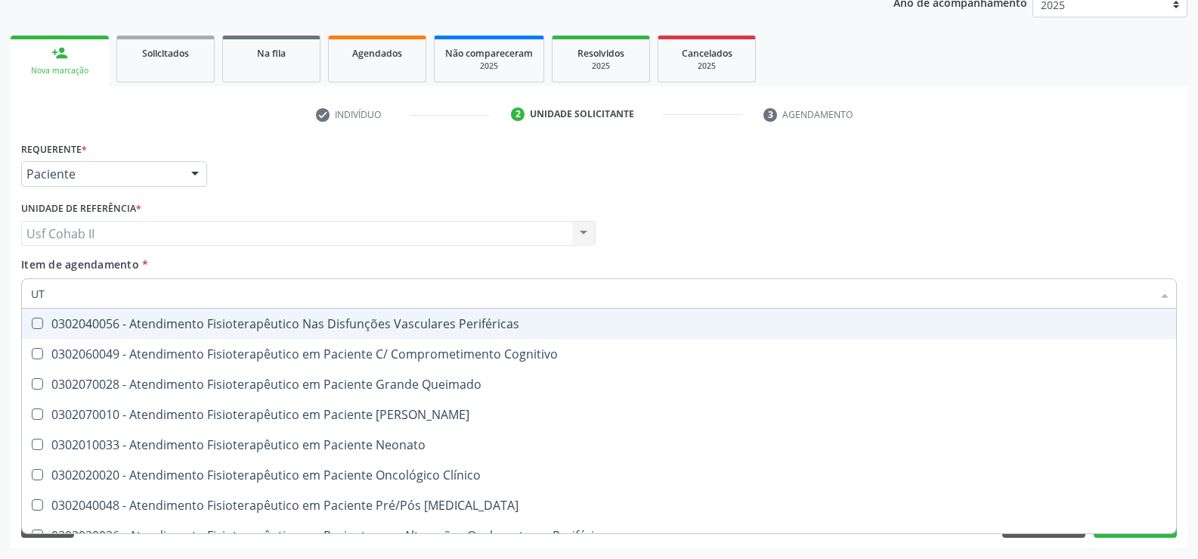
click at [46, 295] on input "UT" at bounding box center [591, 293] width 1121 height 30
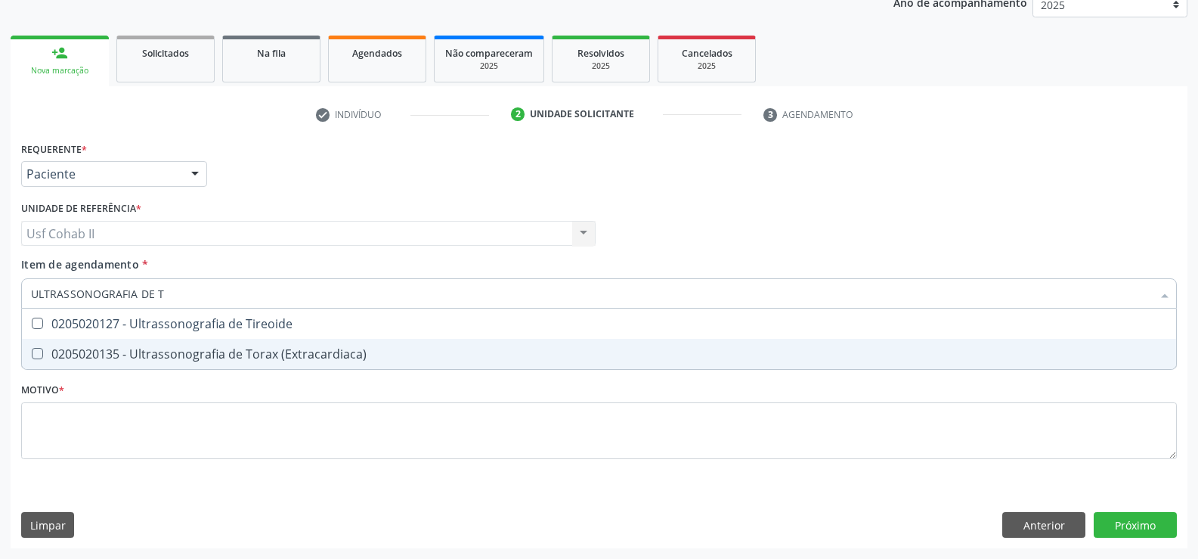
scroll to position [0, 0]
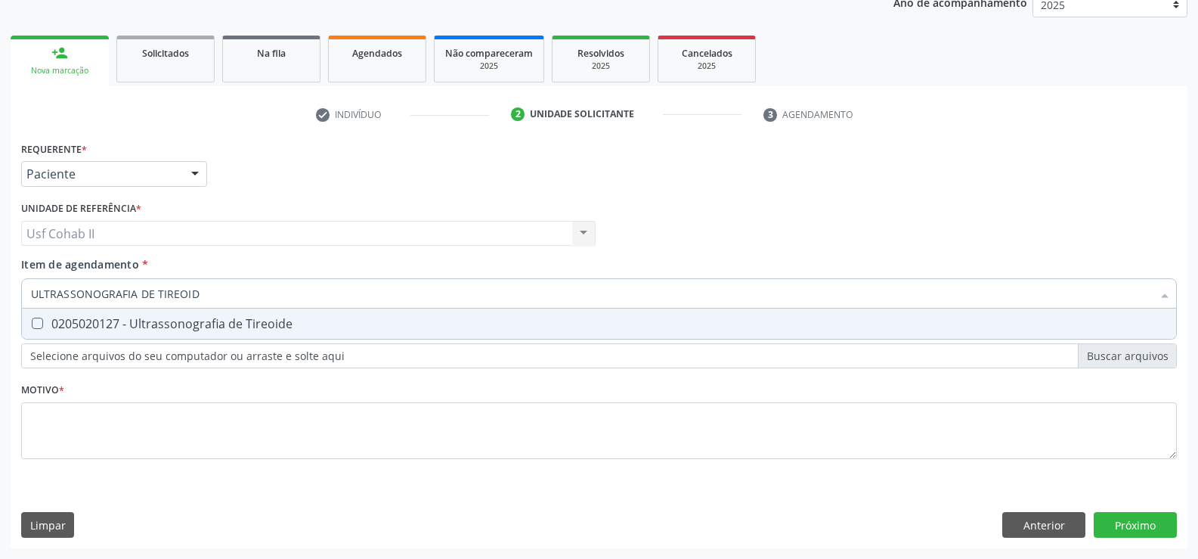
type input "ULTRASSONOGRAFIA DE TIREOIDE"
click at [192, 327] on div "0205020127 - Ultrassonografia de Tireoide" at bounding box center [599, 324] width 1136 height 12
checkbox Tireoide "true"
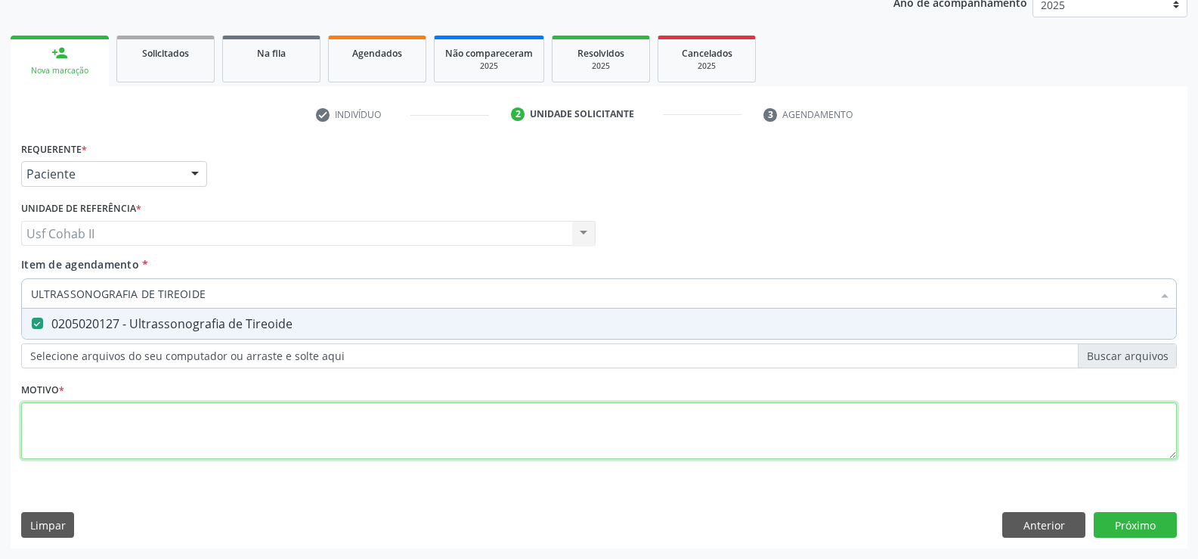
click at [147, 429] on div "Requerente * Paciente Profissional de Saúde Paciente Nenhum resultado encontrad…" at bounding box center [599, 309] width 1156 height 343
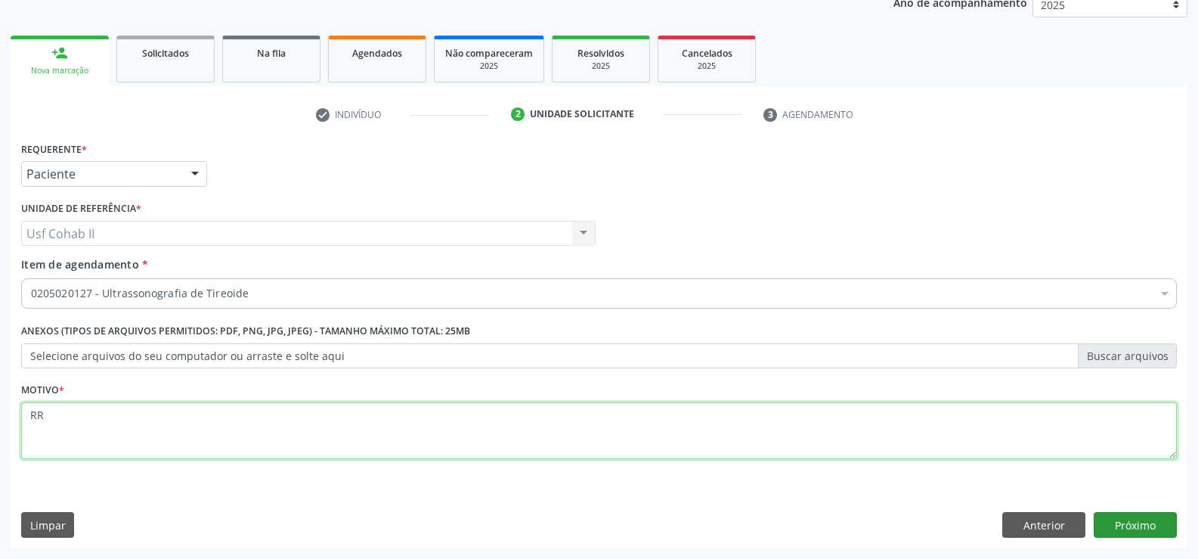
type textarea "RR"
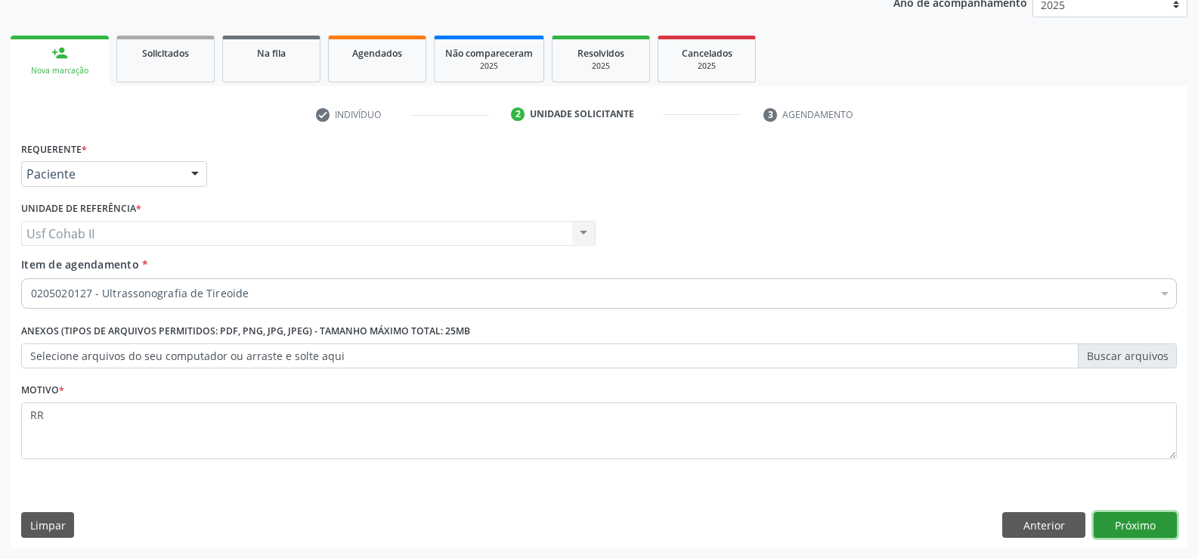
click at [1117, 516] on button "Próximo" at bounding box center [1135, 525] width 83 height 26
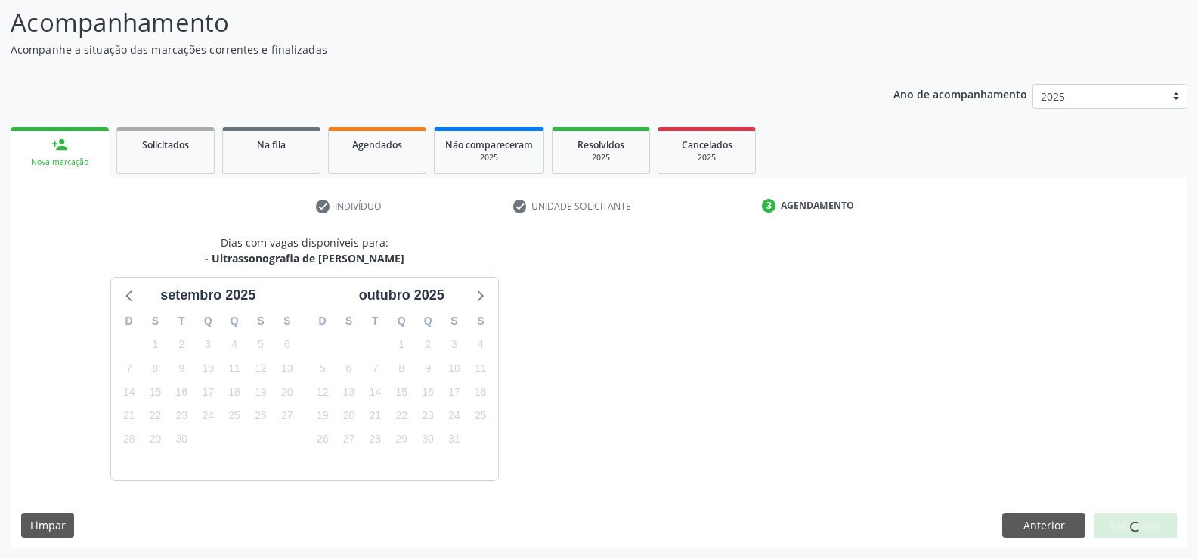
scroll to position [144, 0]
